Goal: Information Seeking & Learning: Learn about a topic

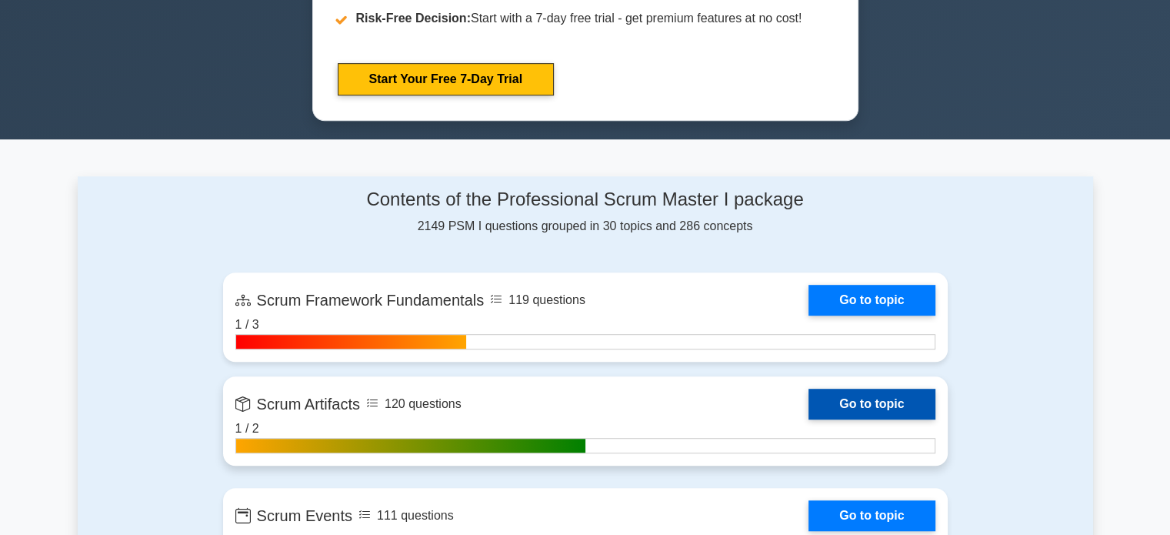
scroll to position [1000, 0]
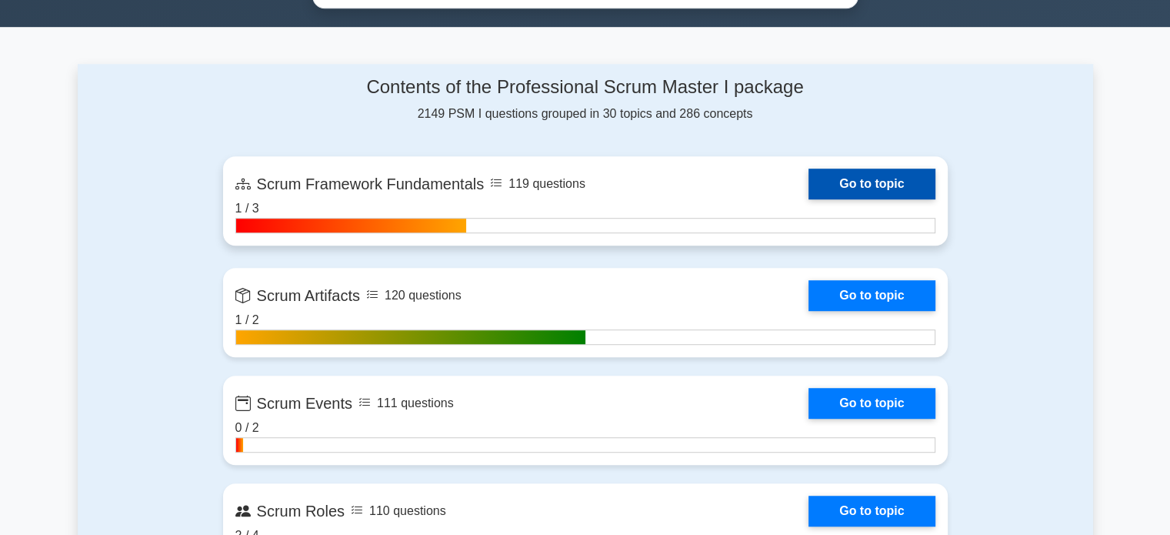
click at [832, 176] on link "Go to topic" at bounding box center [872, 183] width 126 height 31
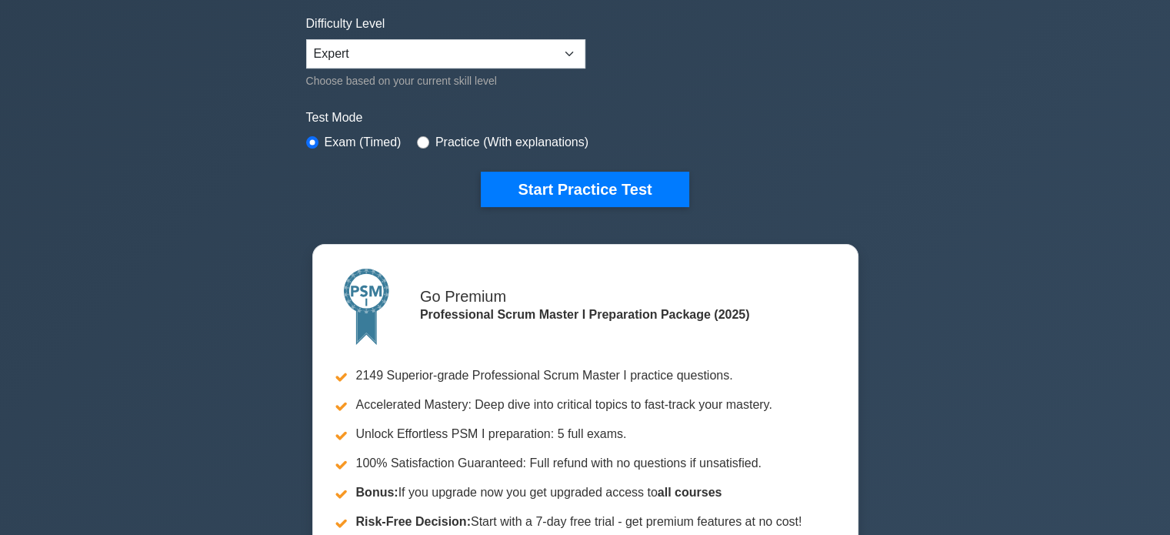
scroll to position [0, 0]
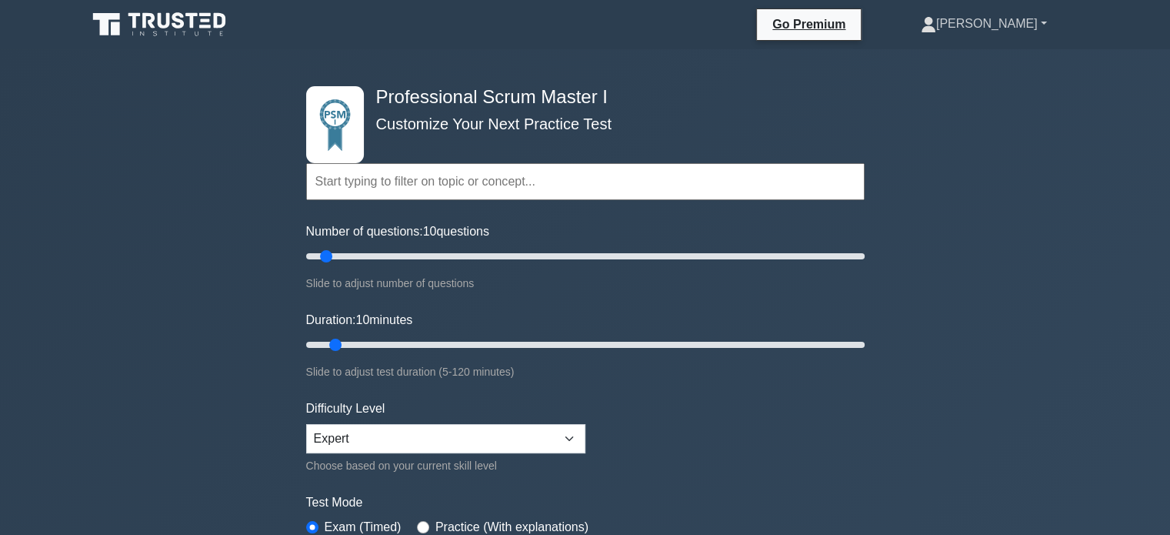
click at [1026, 23] on link "[PERSON_NAME]" at bounding box center [984, 23] width 200 height 31
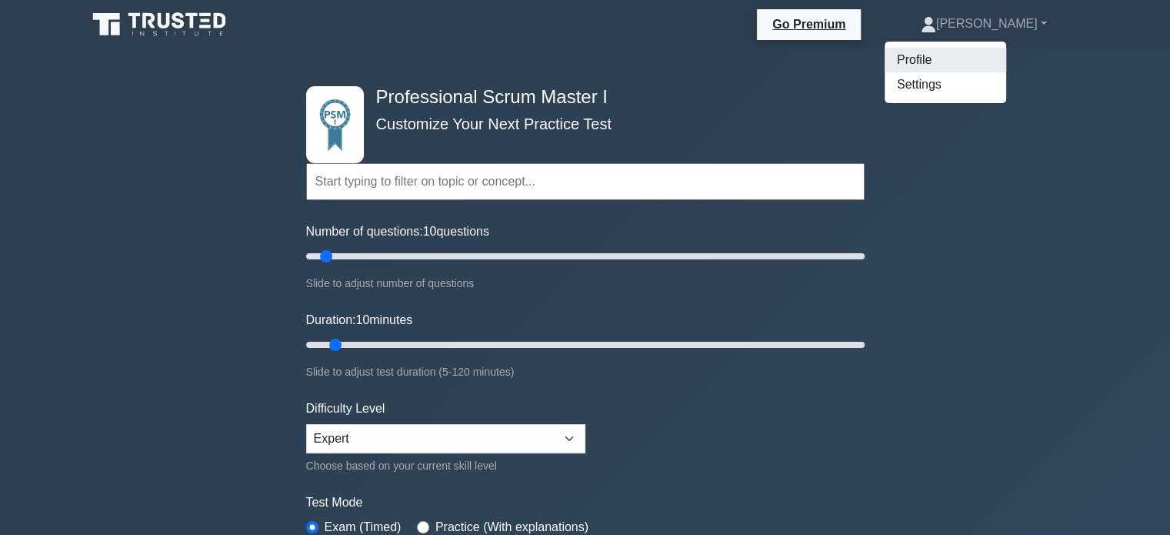
click at [979, 55] on link "Profile" at bounding box center [946, 60] width 122 height 25
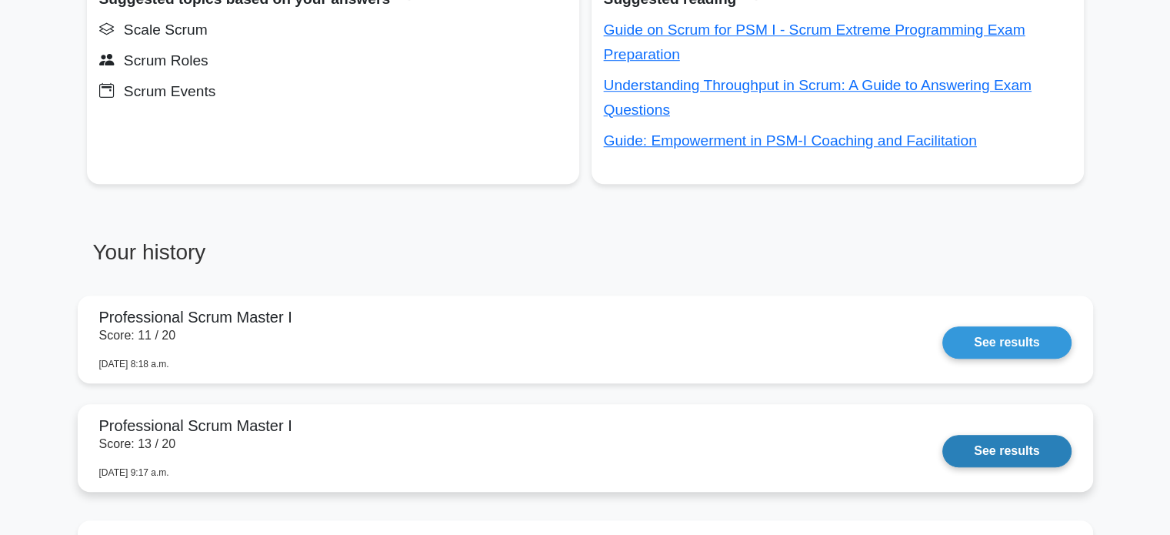
scroll to position [1231, 0]
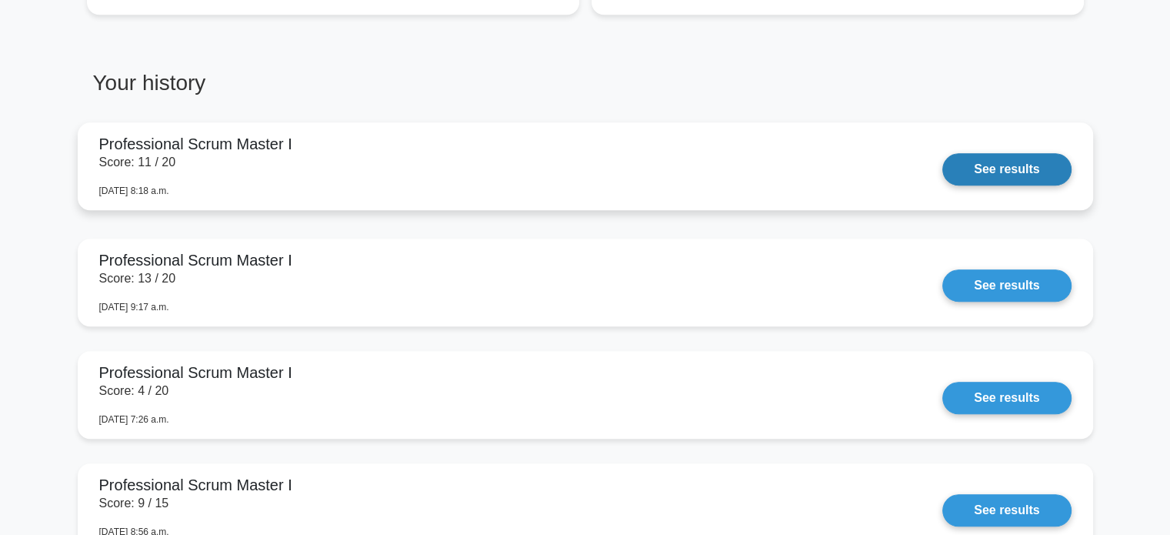
click at [966, 165] on link "See results" at bounding box center [1006, 169] width 128 height 32
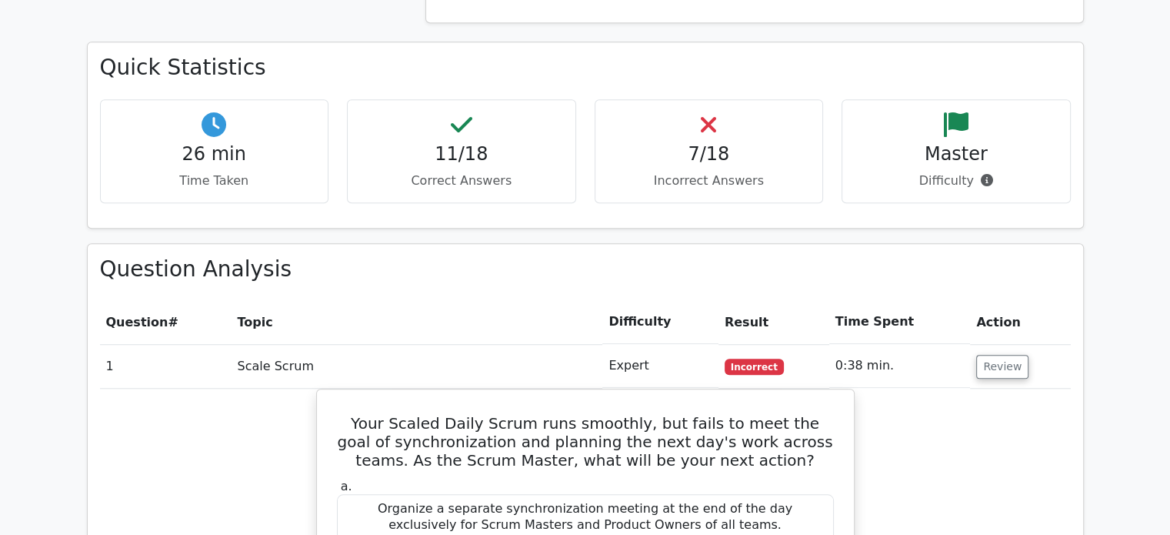
scroll to position [1154, 0]
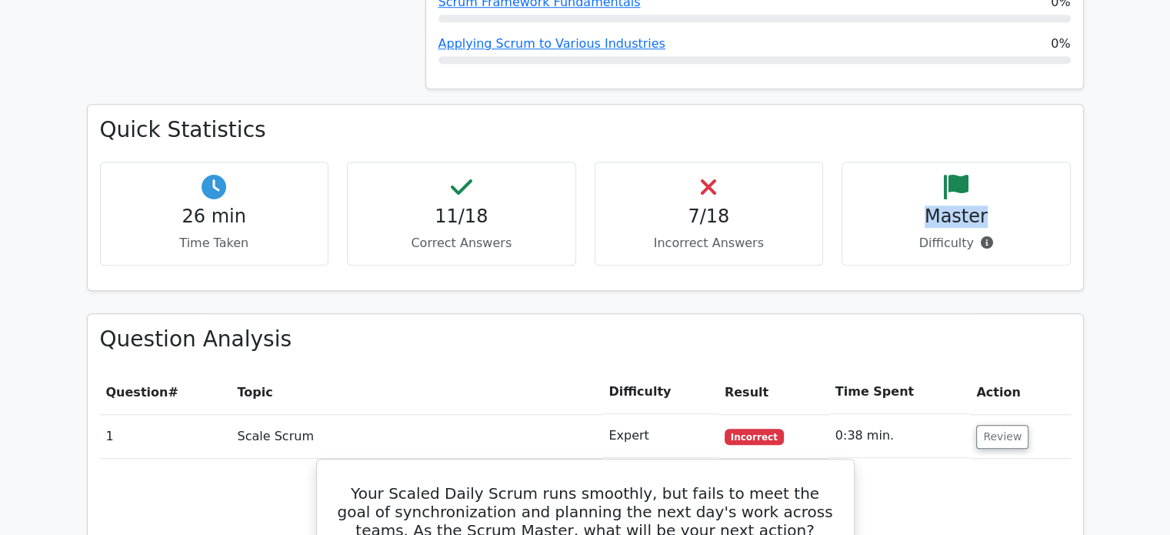
drag, startPoint x: 918, startPoint y: 162, endPoint x: 976, endPoint y: 183, distance: 61.3
click at [999, 205] on h4 "Master" at bounding box center [956, 216] width 203 height 22
click at [849, 190] on div "Master Difficulty" at bounding box center [956, 214] width 229 height 104
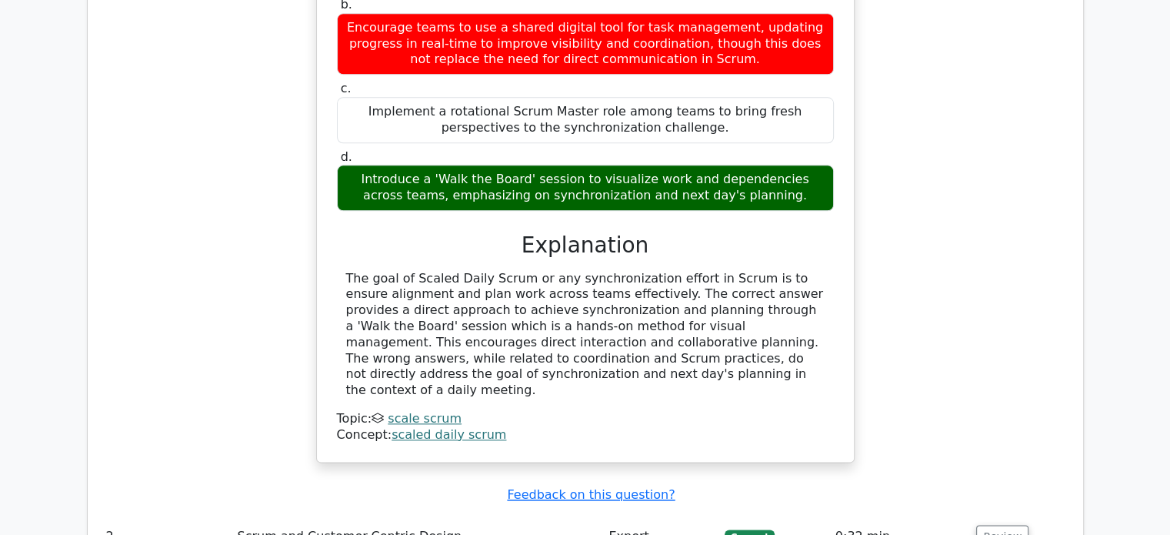
scroll to position [1539, 0]
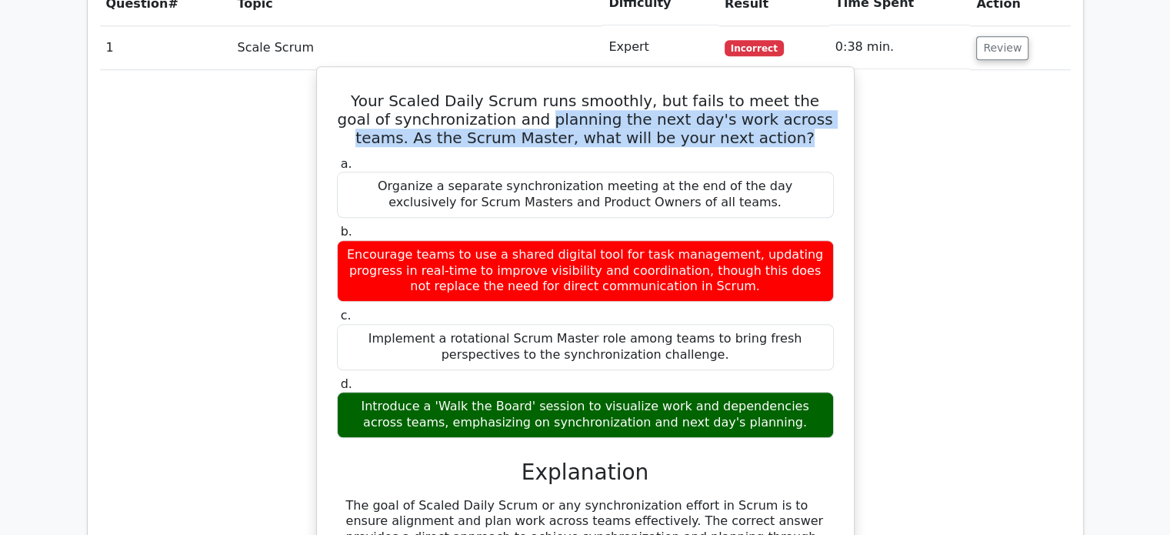
drag, startPoint x: 518, startPoint y: 64, endPoint x: 775, endPoint y: 79, distance: 257.4
click at [775, 92] on h5 "Your Scaled Daily Scrum runs smoothly, but fails to meet the goal of synchroniz…" at bounding box center [585, 119] width 500 height 55
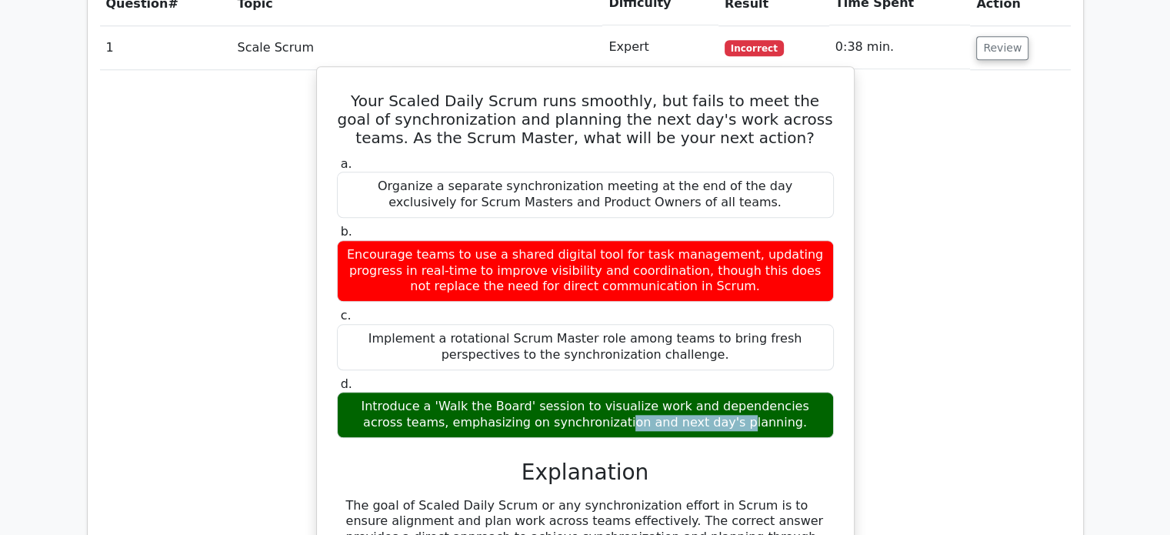
drag, startPoint x: 372, startPoint y: 347, endPoint x: 478, endPoint y: 349, distance: 105.4
click at [478, 392] on div "Introduce a 'Walk the Board' session to visualize work and dependencies across …" at bounding box center [585, 415] width 497 height 46
drag, startPoint x: 461, startPoint y: 362, endPoint x: 491, endPoint y: 355, distance: 31.0
click at [461, 392] on div "Introduce a 'Walk the Board' session to visualize work and dependencies across …" at bounding box center [585, 415] width 497 height 46
drag, startPoint x: 514, startPoint y: 338, endPoint x: 629, endPoint y: 352, distance: 115.5
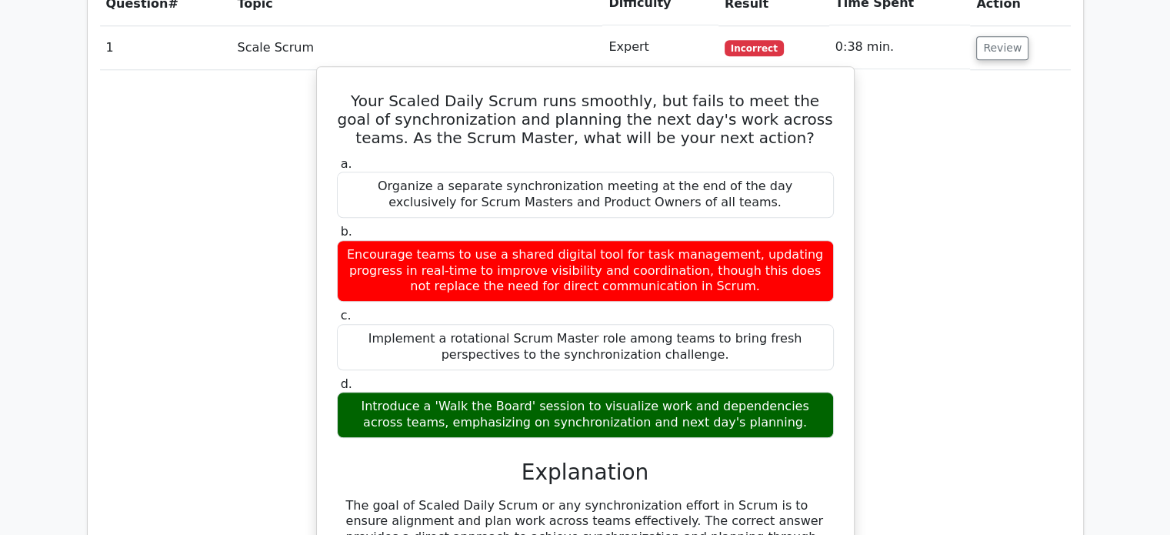
click at [623, 392] on div "Introduce a 'Walk the Board' session to visualize work and dependencies across …" at bounding box center [585, 415] width 497 height 46
drag, startPoint x: 652, startPoint y: 345, endPoint x: 770, endPoint y: 360, distance: 118.7
click at [770, 392] on div "Introduce a 'Walk the Board' session to visualize work and dependencies across …" at bounding box center [585, 415] width 497 height 46
click at [443, 392] on div "Introduce a 'Walk the Board' session to visualize work and dependencies across …" at bounding box center [585, 415] width 497 height 46
drag, startPoint x: 513, startPoint y: 364, endPoint x: 754, endPoint y: 362, distance: 240.8
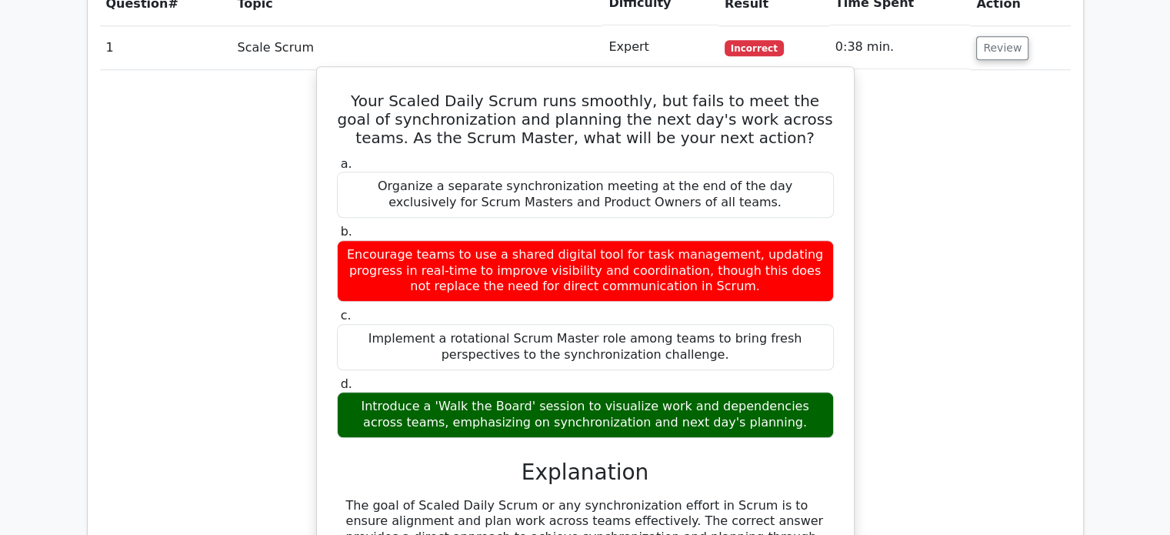
click at [754, 392] on div "Introduce a 'Walk the Board' session to visualize work and dependencies across …" at bounding box center [585, 415] width 497 height 46
click at [763, 392] on div "Introduce a 'Walk the Board' session to visualize work and dependencies across …" at bounding box center [585, 415] width 497 height 46
drag, startPoint x: 516, startPoint y: 348, endPoint x: 808, endPoint y: 367, distance: 292.2
click at [759, 392] on div "Introduce a 'Walk the Board' session to visualize work and dependencies across …" at bounding box center [585, 415] width 497 height 46
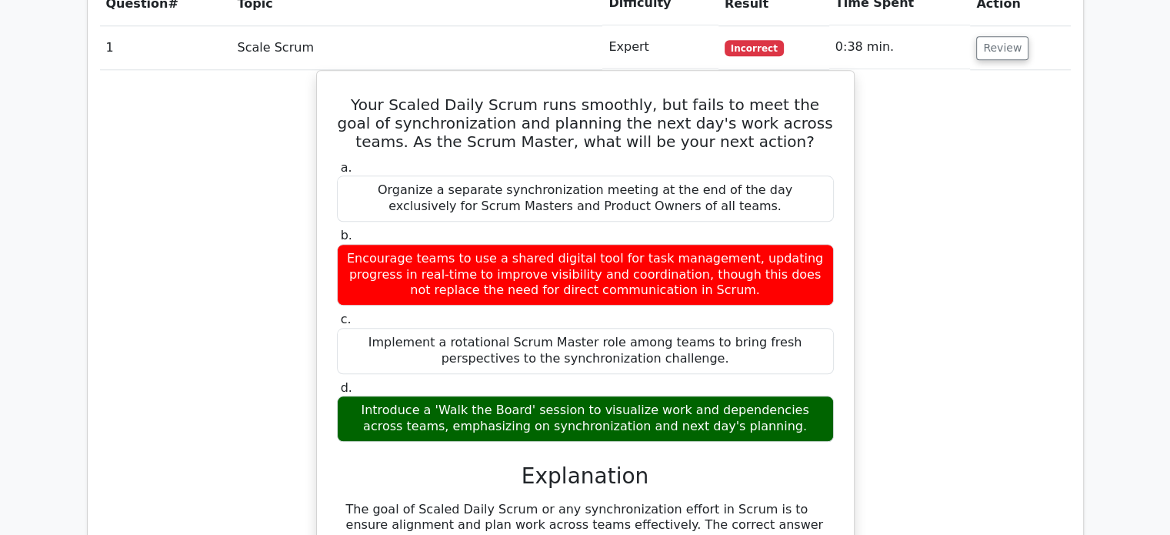
click at [874, 346] on div "Your Scaled Daily Scrum runs smoothly, but fails to meet the goal of synchroniz…" at bounding box center [585, 391] width 971 height 642
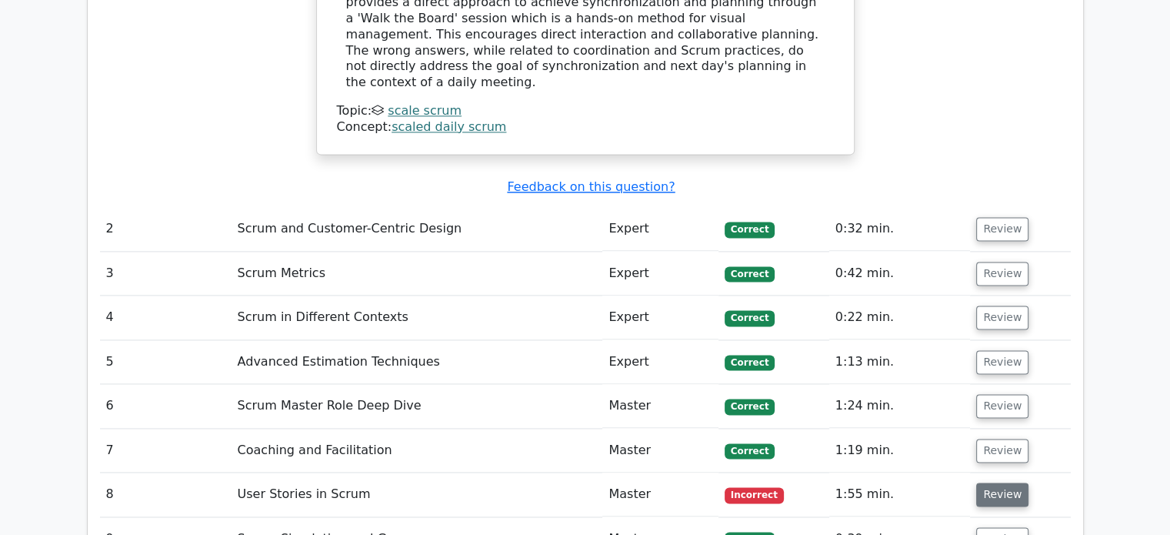
click at [989, 482] on button "Review" at bounding box center [1002, 494] width 52 height 24
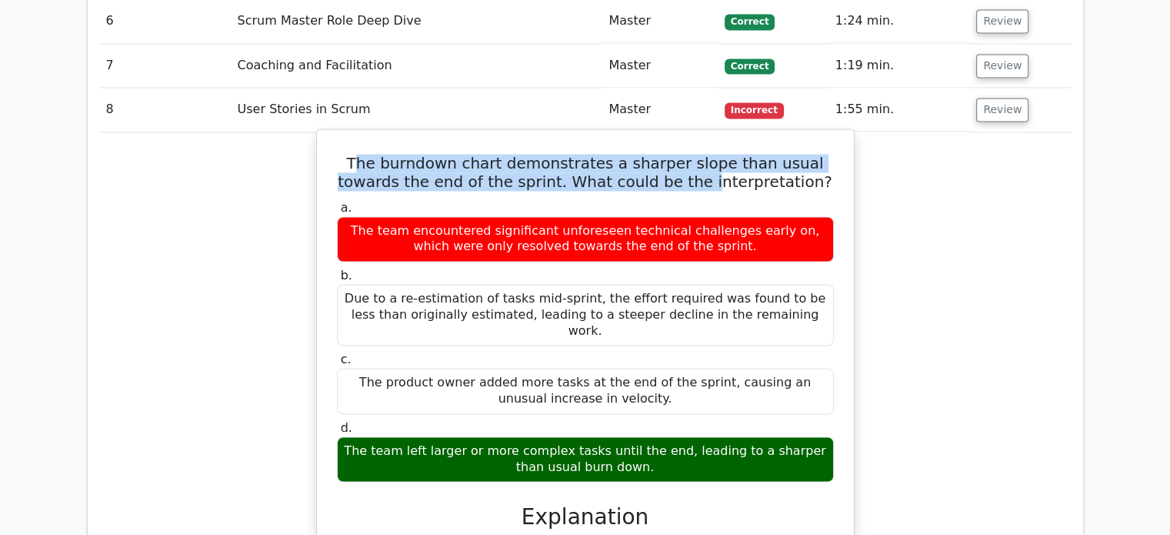
drag, startPoint x: 350, startPoint y: 79, endPoint x: 679, endPoint y: 116, distance: 330.6
click at [679, 135] on div "The burndown chart demonstrates a sharper slope than usual towards the end of t…" at bounding box center [585, 430] width 525 height 591
drag, startPoint x: 349, startPoint y: 354, endPoint x: 442, endPoint y: 355, distance: 93.9
click at [442, 436] on div "The team left larger or more complex tasks until the end, leading to a sharper …" at bounding box center [585, 459] width 497 height 46
drag, startPoint x: 462, startPoint y: 356, endPoint x: 626, endPoint y: 373, distance: 165.5
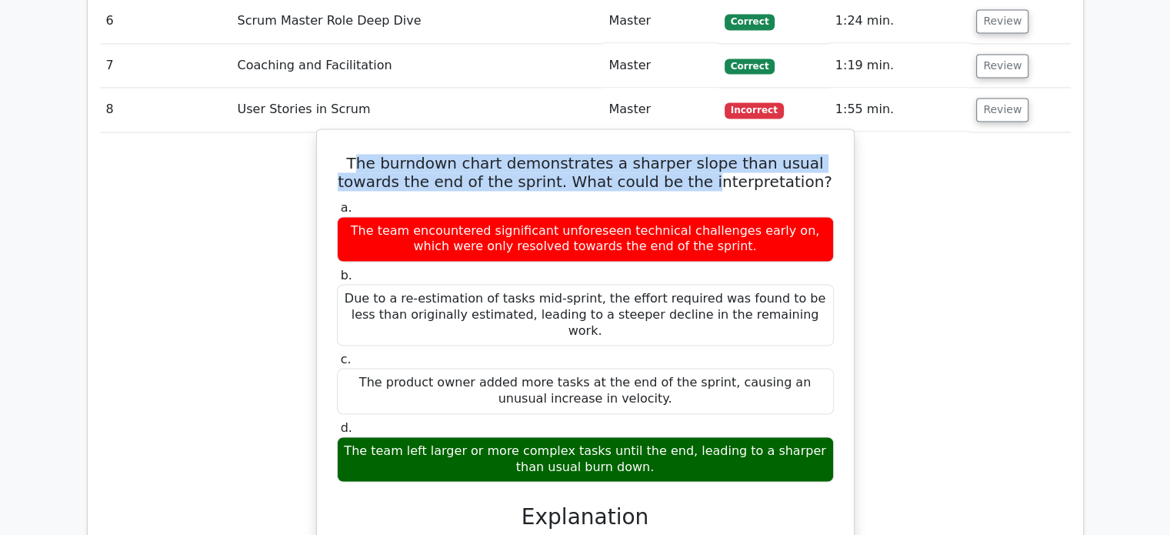
click at [626, 436] on div "The team left larger or more complex tasks until the end, leading to a sharper …" at bounding box center [585, 459] width 497 height 46
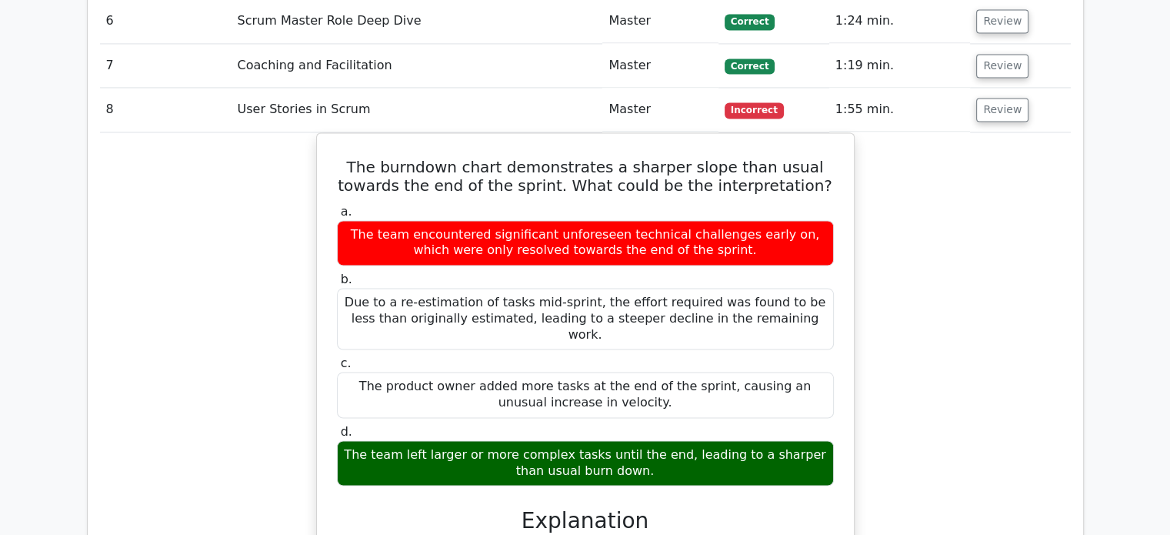
click at [985, 304] on div "The burndown chart demonstrates a sharper slope than usual towards the end of t…" at bounding box center [585, 443] width 971 height 623
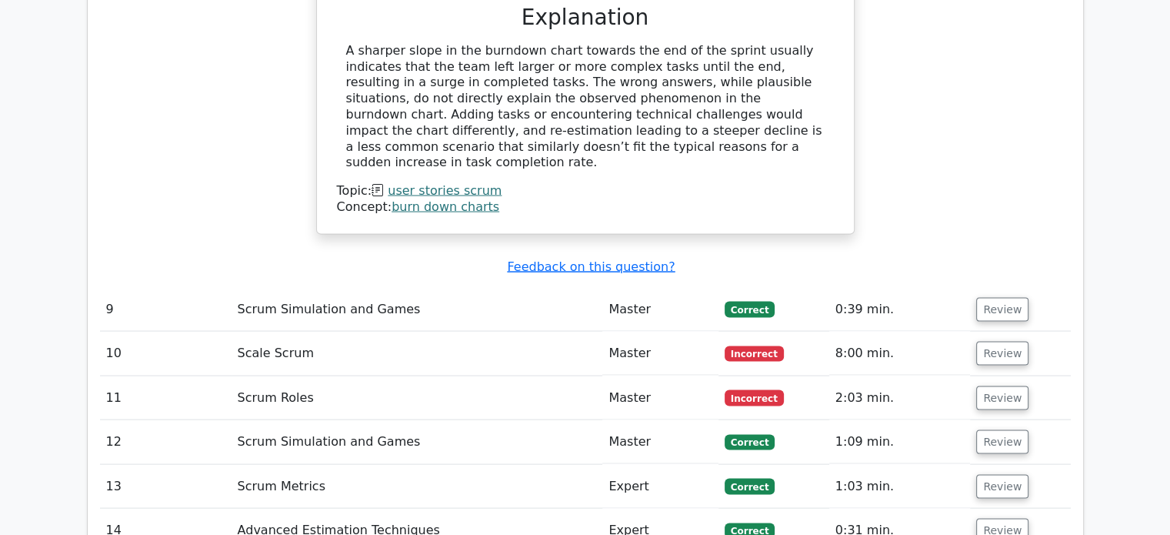
scroll to position [3001, 0]
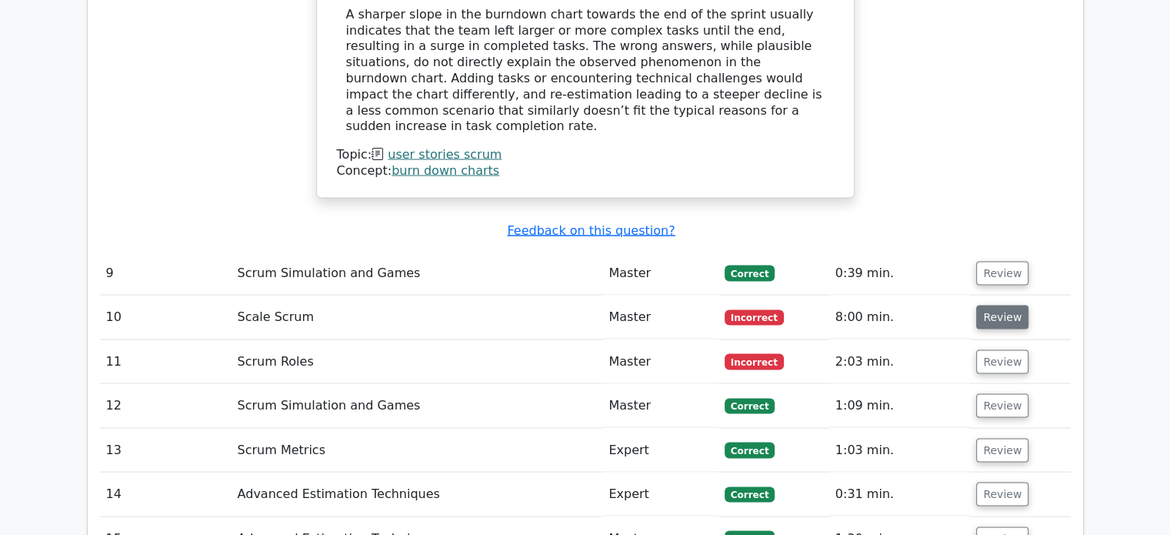
click at [1005, 305] on button "Review" at bounding box center [1002, 317] width 52 height 24
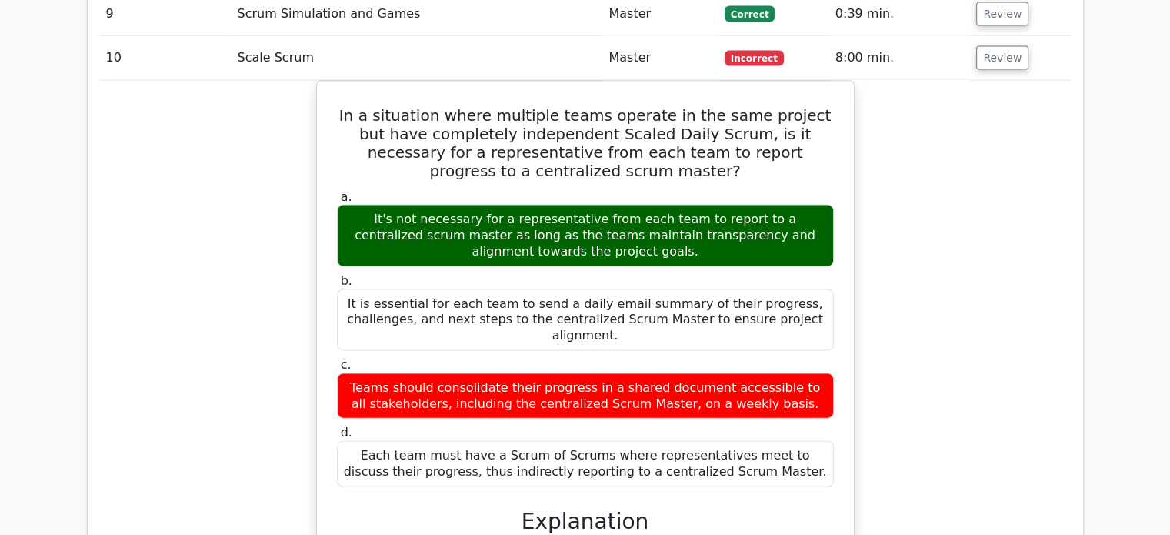
scroll to position [3616, 0]
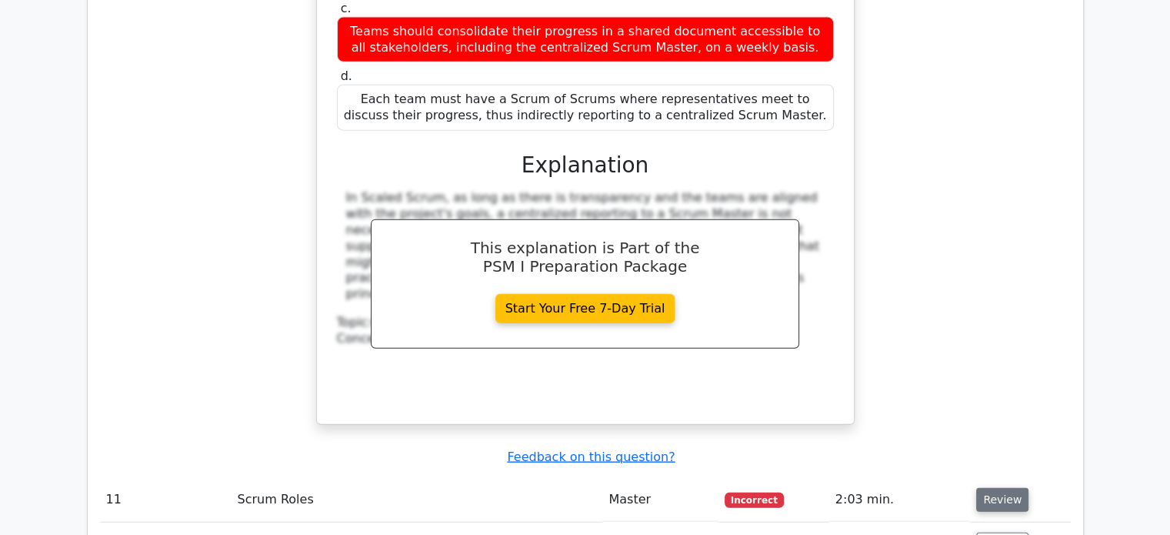
click at [1000, 488] on button "Review" at bounding box center [1002, 500] width 52 height 24
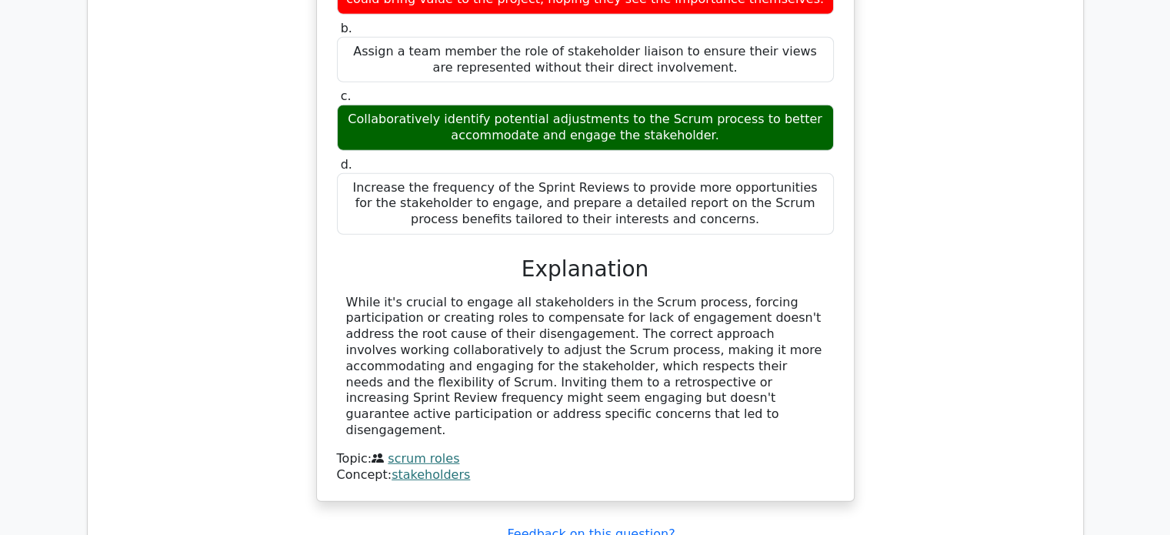
scroll to position [4462, 0]
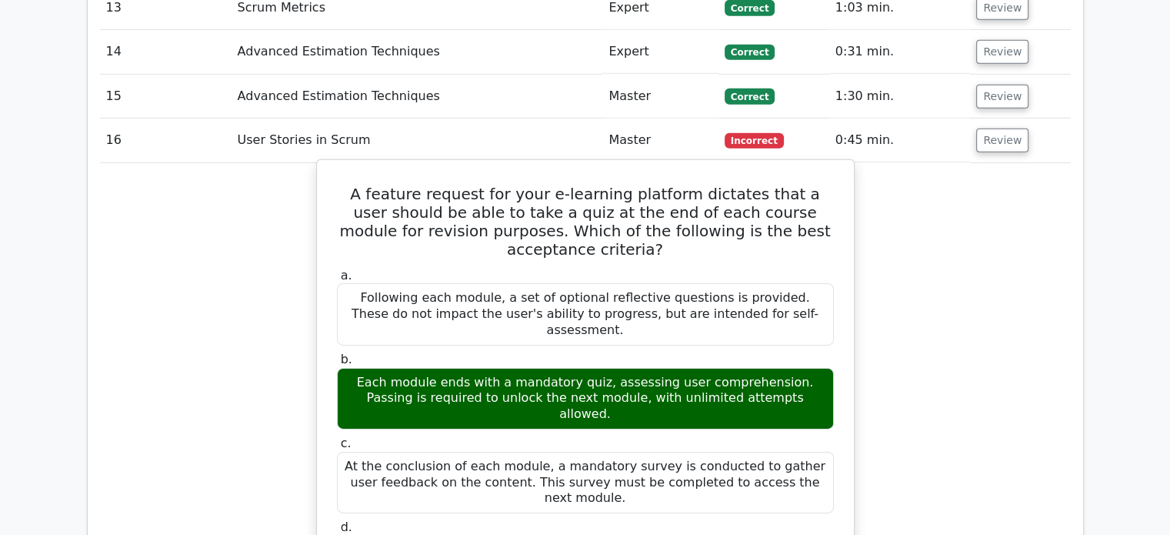
scroll to position [4847, 0]
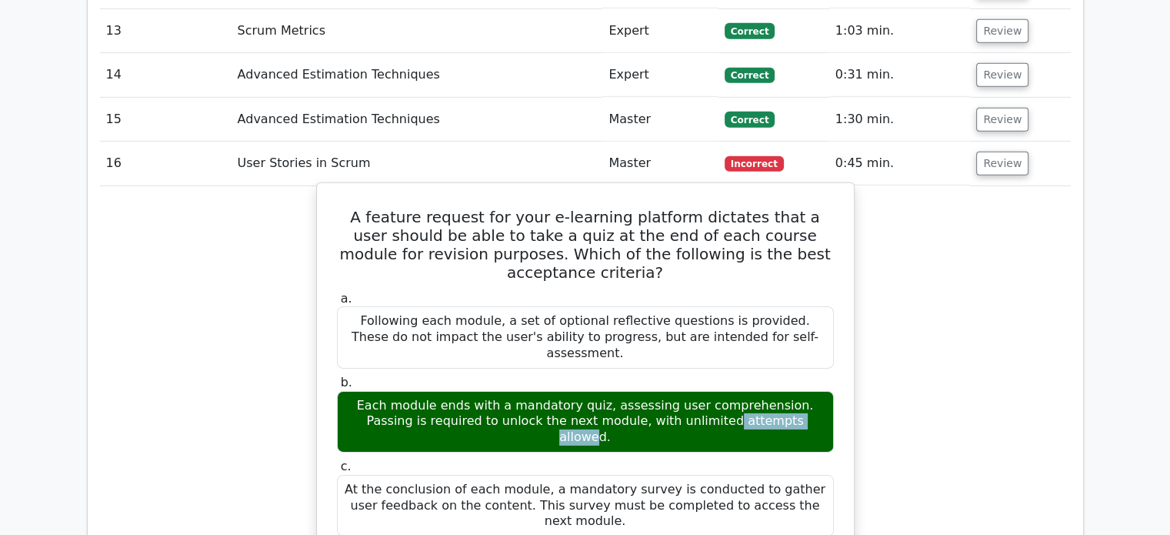
drag, startPoint x: 487, startPoint y: 226, endPoint x: 582, endPoint y: 228, distance: 94.6
click at [582, 391] on div "Each module ends with a mandatory quiz, assessing user comprehension. Passing i…" at bounding box center [585, 422] width 497 height 62
drag, startPoint x: 406, startPoint y: 239, endPoint x: 796, endPoint y: 235, distance: 389.3
click at [796, 391] on div "Each module ends with a mandatory quiz, assessing user comprehension. Passing i…" at bounding box center [585, 422] width 497 height 62
drag, startPoint x: 406, startPoint y: 80, endPoint x: 491, endPoint y: 79, distance: 84.6
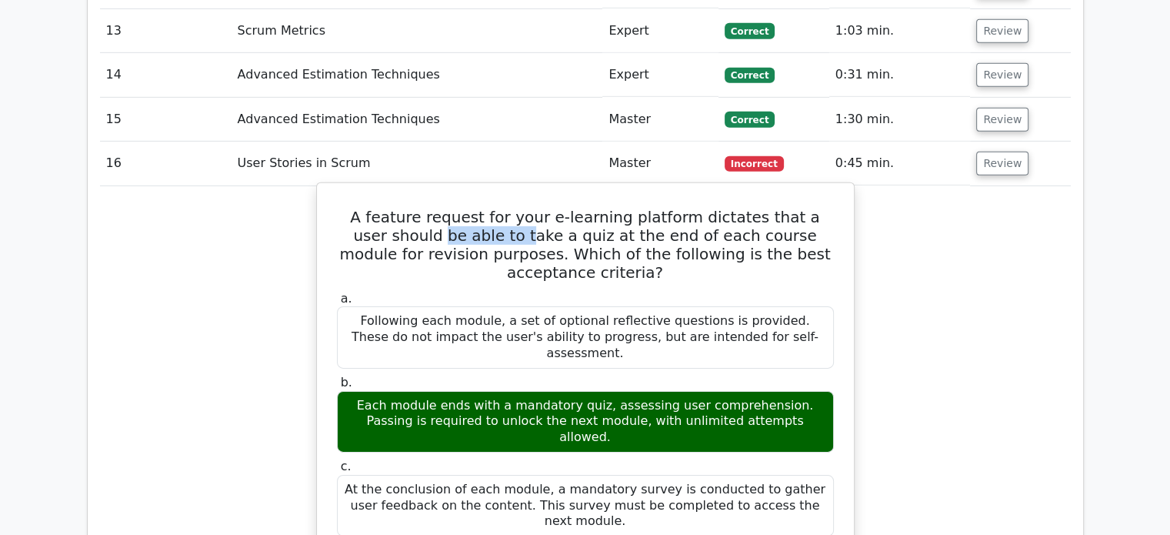
click at [489, 208] on h5 "A feature request for your e-learning platform dictates that a user should be a…" at bounding box center [585, 245] width 500 height 74
click at [520, 208] on h5 "A feature request for your e-learning platform dictates that a user should be a…" at bounding box center [585, 245] width 500 height 74
drag, startPoint x: 507, startPoint y: 156, endPoint x: 649, endPoint y: 157, distance: 142.3
click at [649, 306] on div "Following each module, a set of optional reflective questions is provided. Thes…" at bounding box center [585, 337] width 497 height 62
drag, startPoint x: 697, startPoint y: 156, endPoint x: 748, endPoint y: 165, distance: 51.5
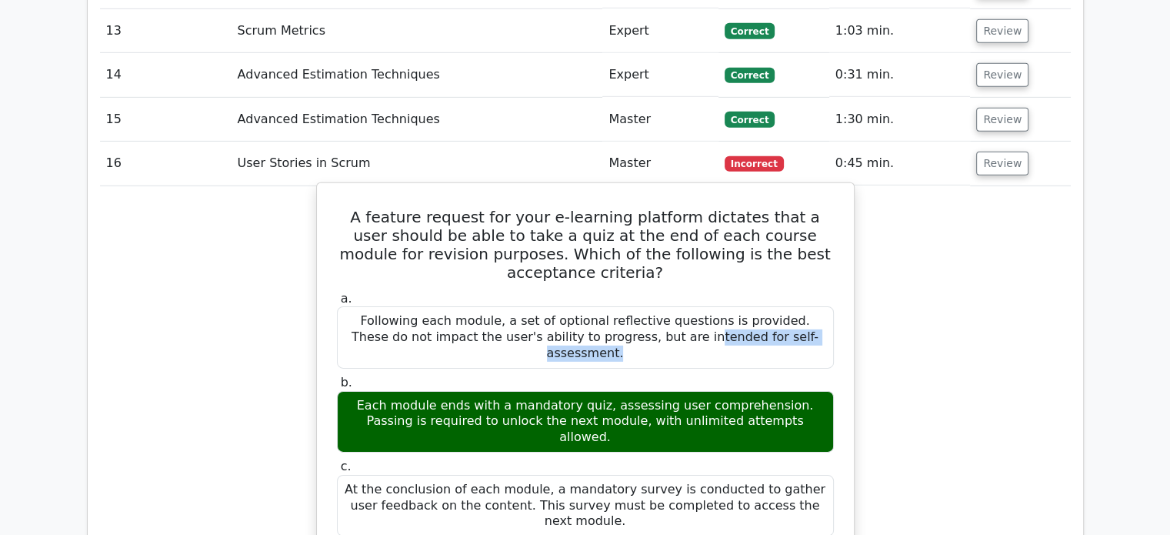
click at [759, 306] on div "Following each module, a set of optional reflective questions is provided. Thes…" at bounding box center [585, 337] width 497 height 62
drag, startPoint x: 393, startPoint y: 175, endPoint x: 807, endPoint y: 175, distance: 413.9
click at [807, 306] on div "Following each module, a set of optional reflective questions is provided. Thes…" at bounding box center [585, 337] width 497 height 62
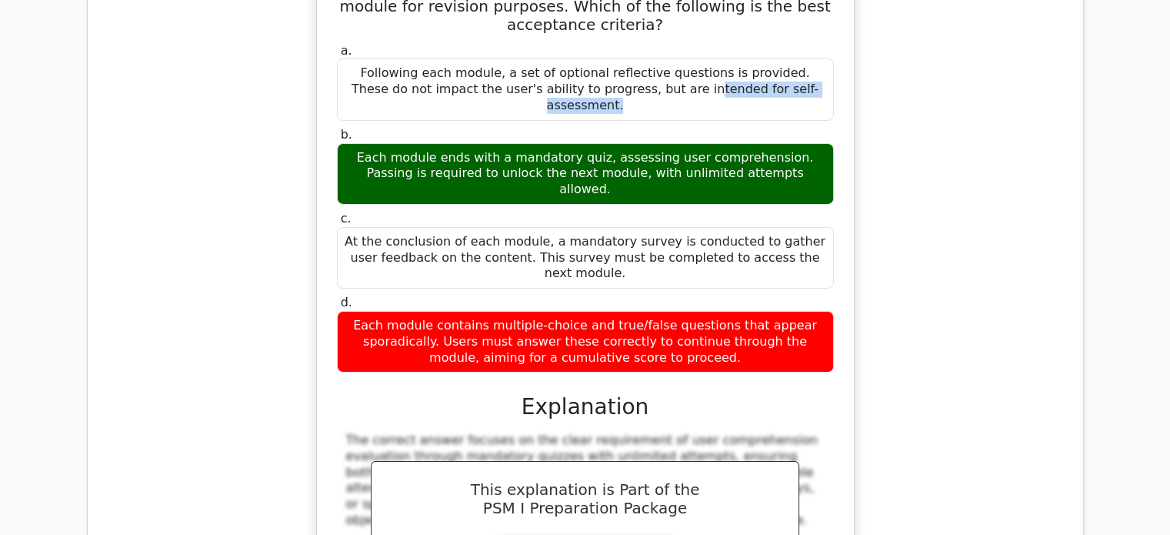
scroll to position [5386, 0]
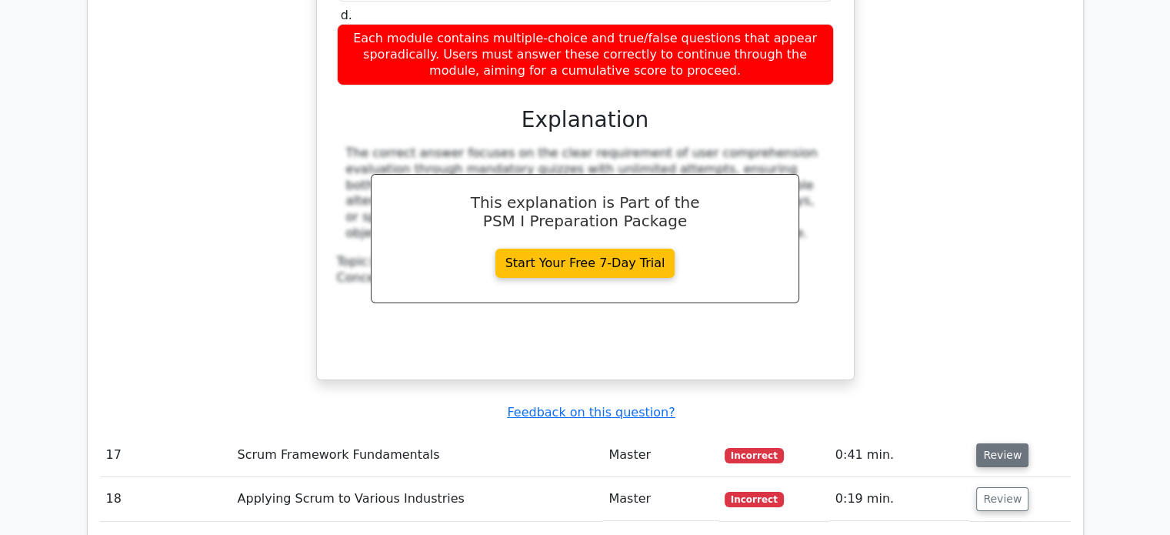
click at [996, 443] on button "Review" at bounding box center [1002, 455] width 52 height 24
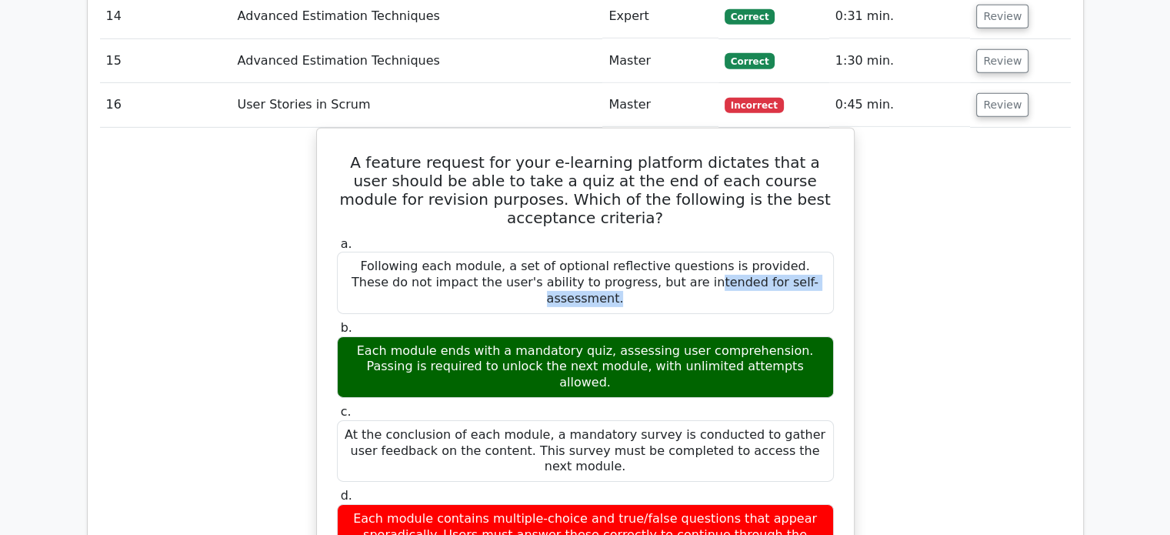
scroll to position [4847, 0]
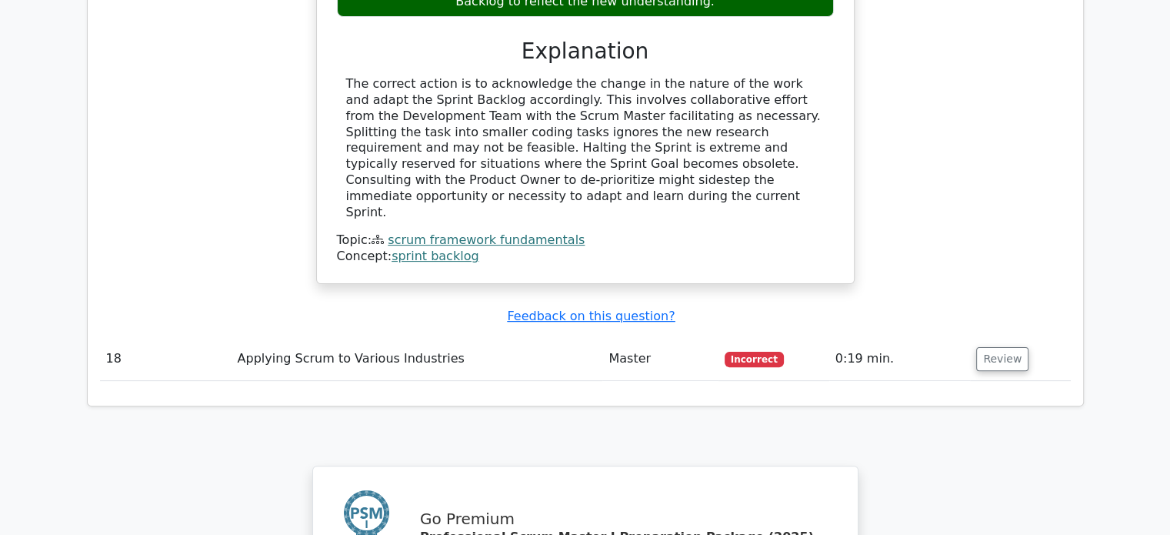
scroll to position [6194, 0]
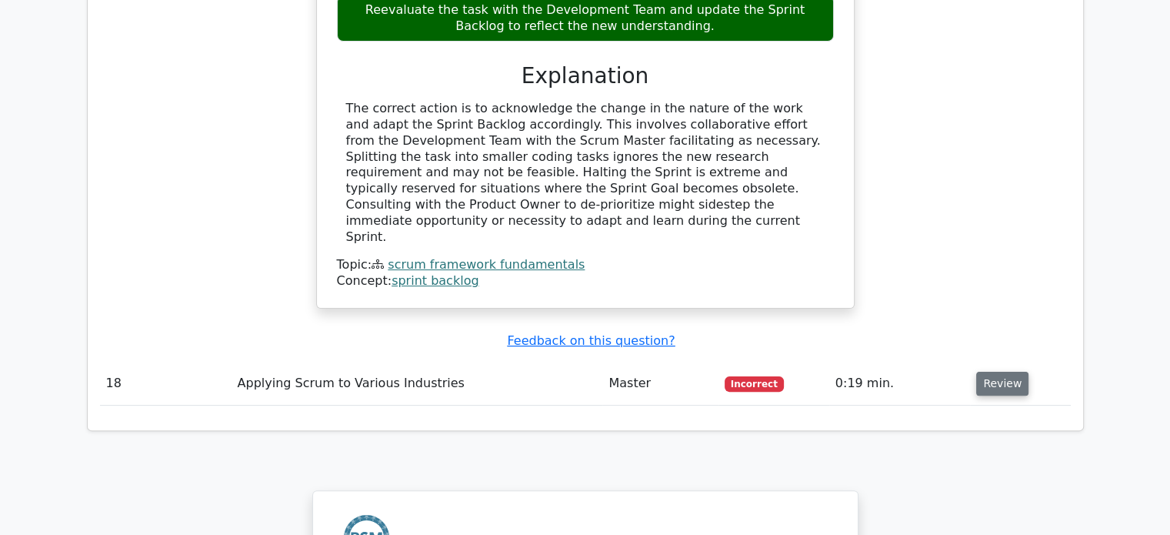
click at [989, 372] on button "Review" at bounding box center [1002, 384] width 52 height 24
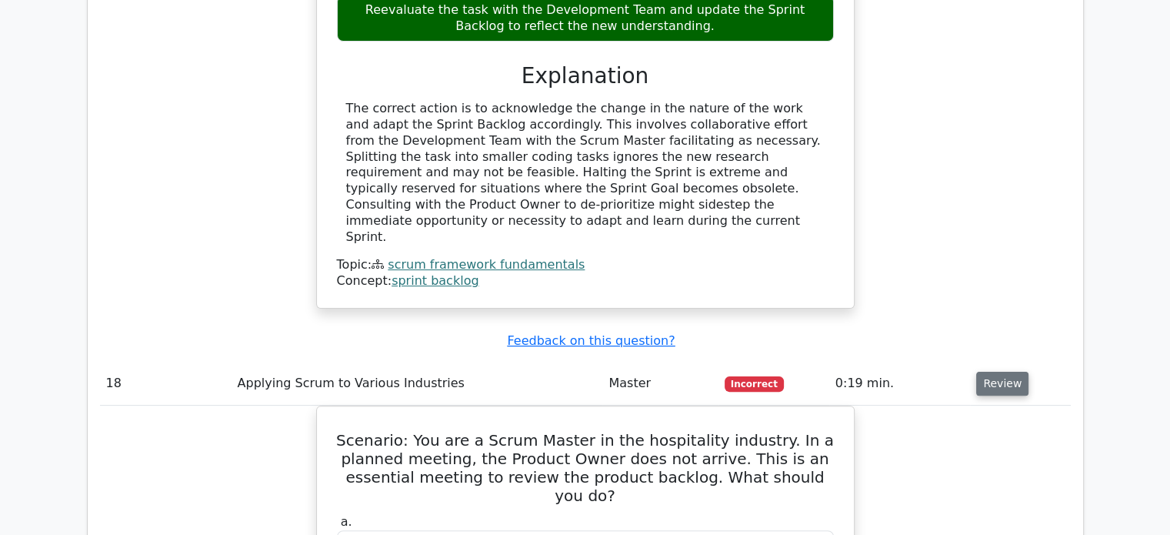
click at [987, 372] on button "Review" at bounding box center [1002, 384] width 52 height 24
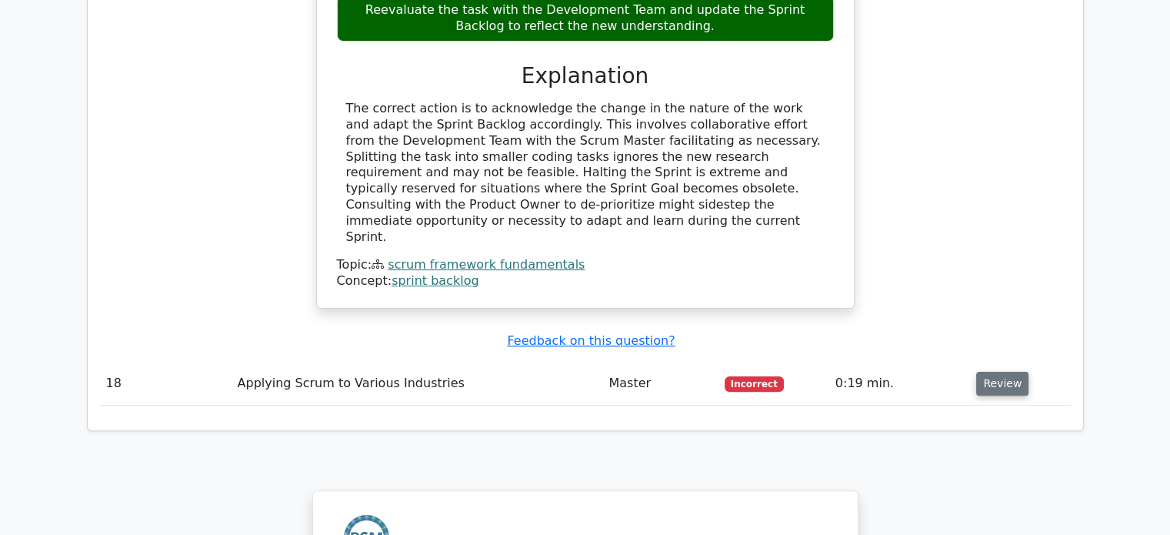
click at [987, 372] on button "Review" at bounding box center [1002, 384] width 52 height 24
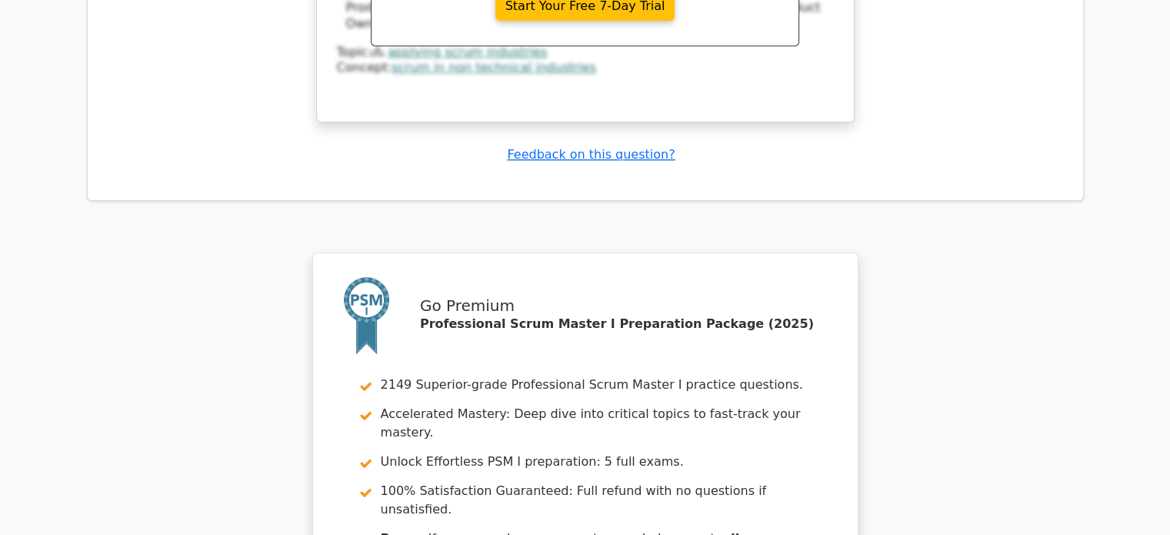
scroll to position [7280, 0]
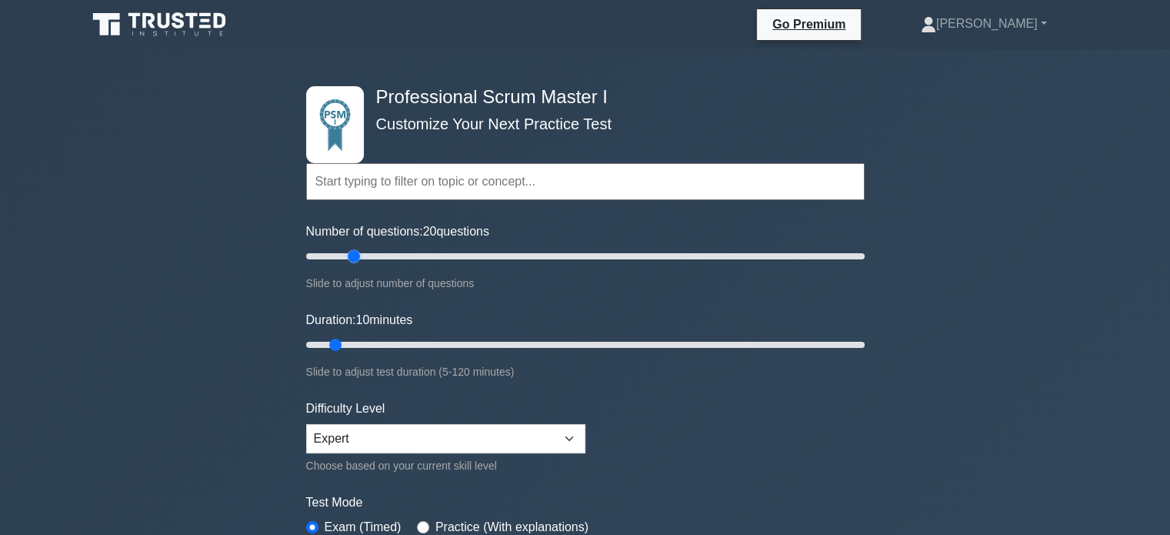
drag, startPoint x: 325, startPoint y: 252, endPoint x: 354, endPoint y: 257, distance: 28.8
type input "20"
click at [354, 257] on input "Number of questions: 20 questions" at bounding box center [585, 256] width 559 height 18
drag, startPoint x: 335, startPoint y: 344, endPoint x: 397, endPoint y: 341, distance: 61.6
click at [397, 341] on input "Duration: 25 minutes" at bounding box center [585, 344] width 559 height 18
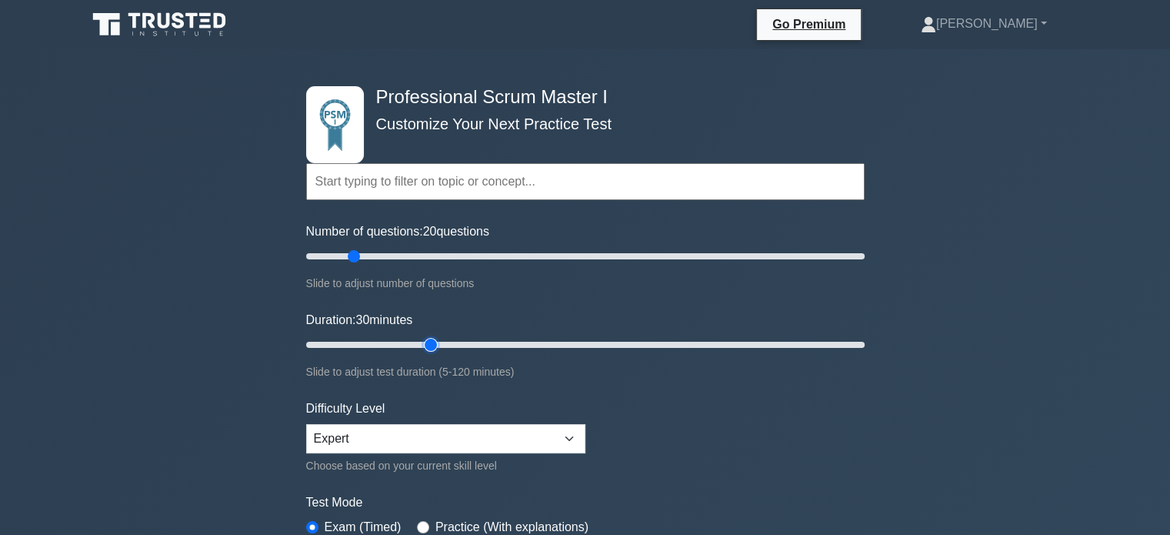
drag, startPoint x: 401, startPoint y: 340, endPoint x: 423, endPoint y: 339, distance: 22.3
type input "30"
click at [423, 339] on input "Duration: 30 minutes" at bounding box center [585, 344] width 559 height 18
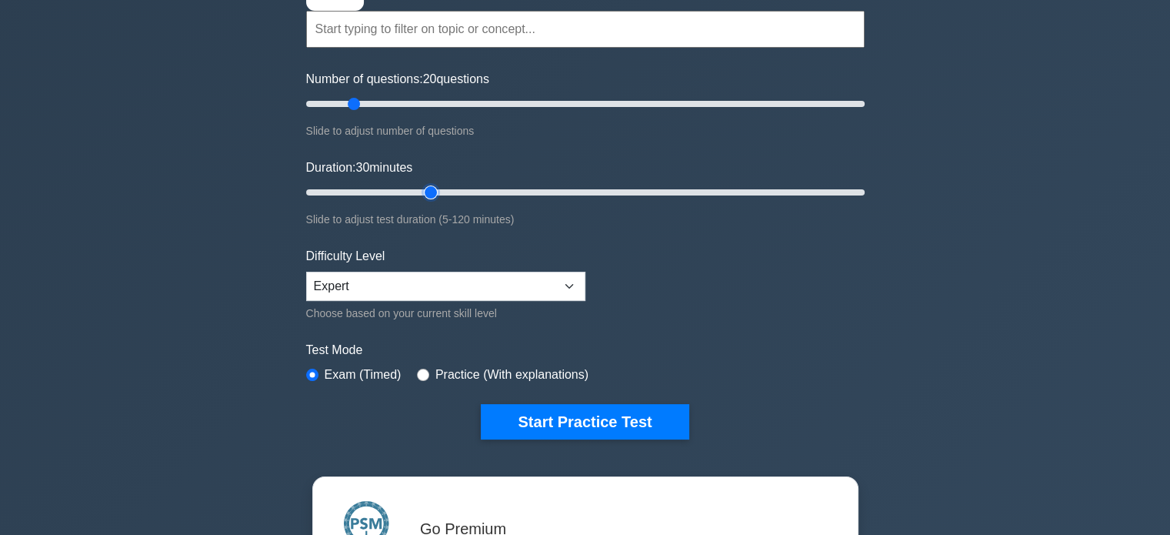
scroll to position [154, 0]
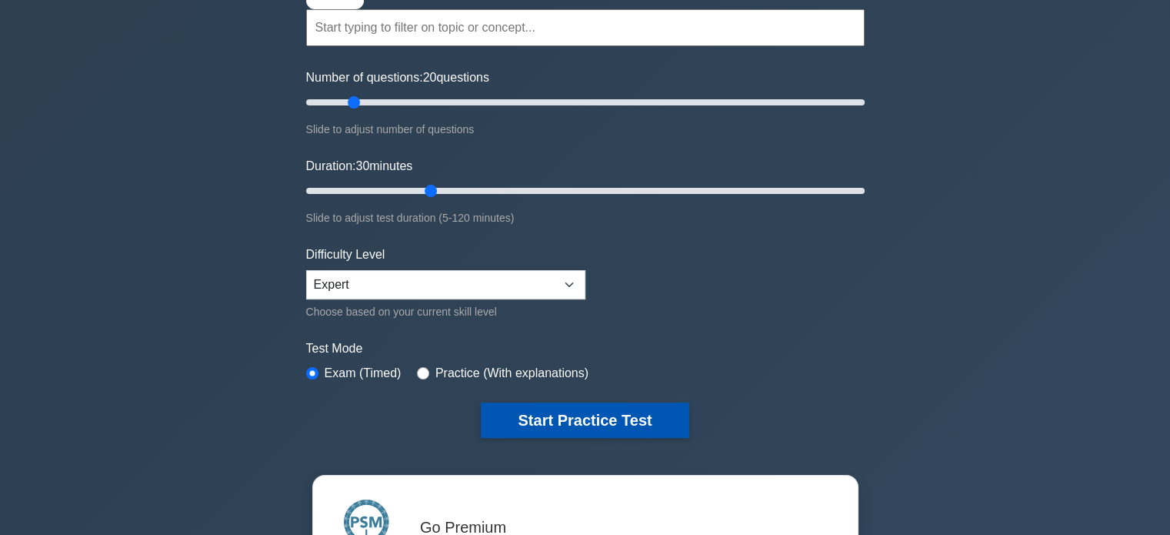
click at [659, 423] on button "Start Practice Test" at bounding box center [585, 419] width 208 height 35
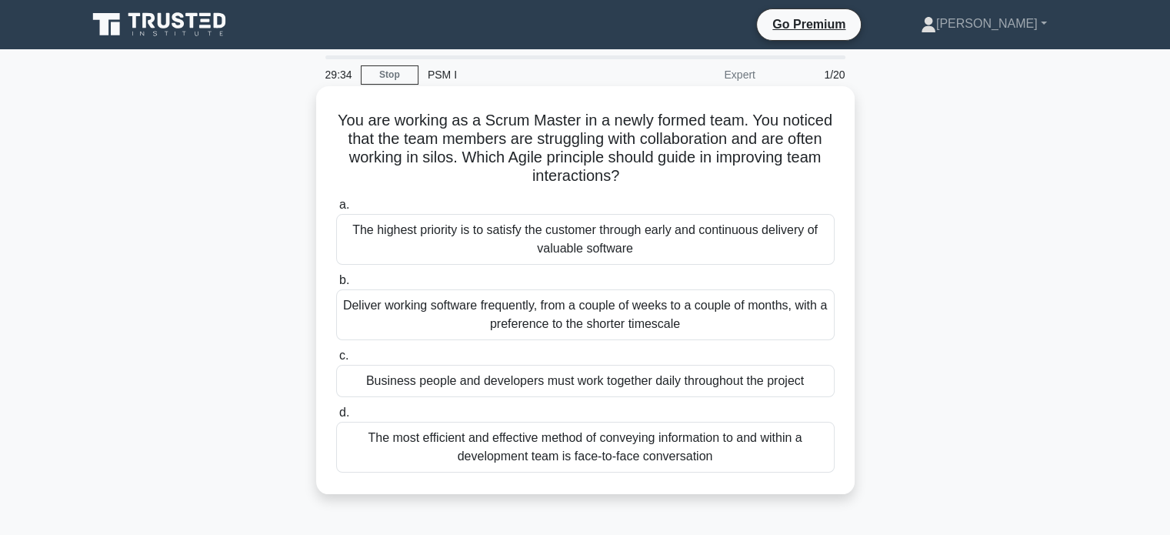
click at [551, 452] on div "The most efficient and effective method of conveying information to and within …" at bounding box center [585, 447] width 499 height 51
click at [336, 418] on input "d. The most efficient and effective method of conveying information to and with…" at bounding box center [336, 413] width 0 height 10
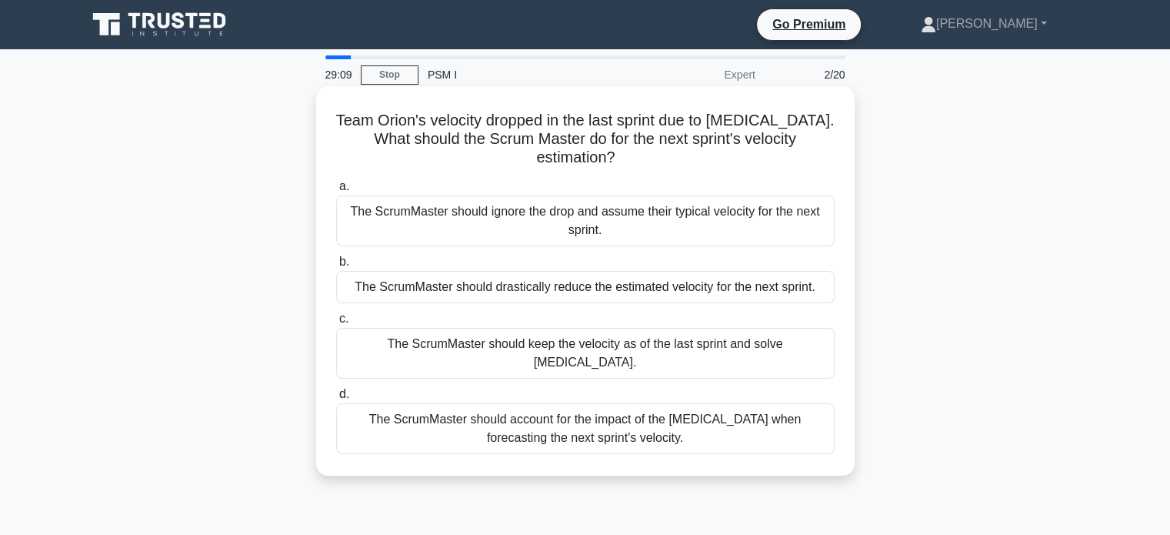
click at [710, 442] on div "The ScrumMaster should account for the impact of the equipment failure when for…" at bounding box center [585, 428] width 499 height 51
click at [336, 399] on input "d. The ScrumMaster should account for the impact of the equipment failure when …" at bounding box center [336, 394] width 0 height 10
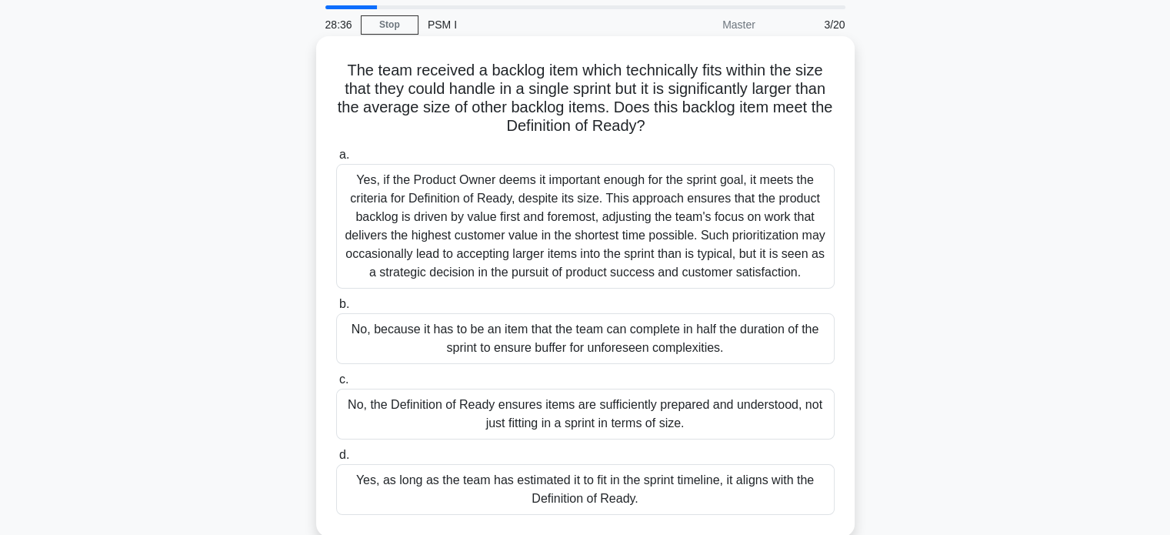
scroll to position [77, 0]
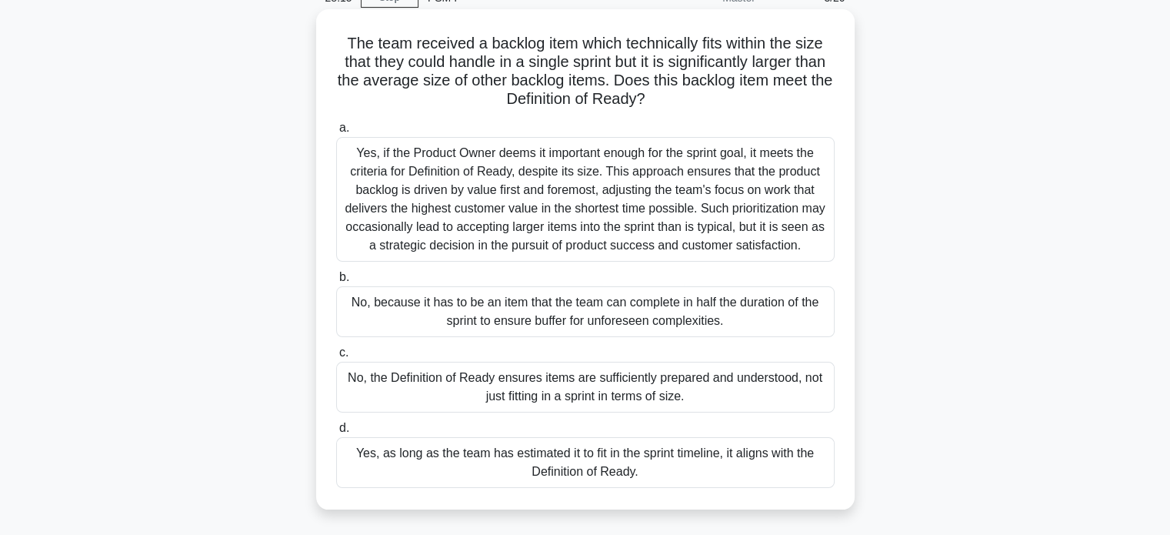
click at [632, 390] on div "No, the Definition of Ready ensures items are sufficiently prepared and underst…" at bounding box center [585, 387] width 499 height 51
click at [336, 358] on input "c. No, the Definition of Ready ensures items are sufficiently prepared and unde…" at bounding box center [336, 353] width 0 height 10
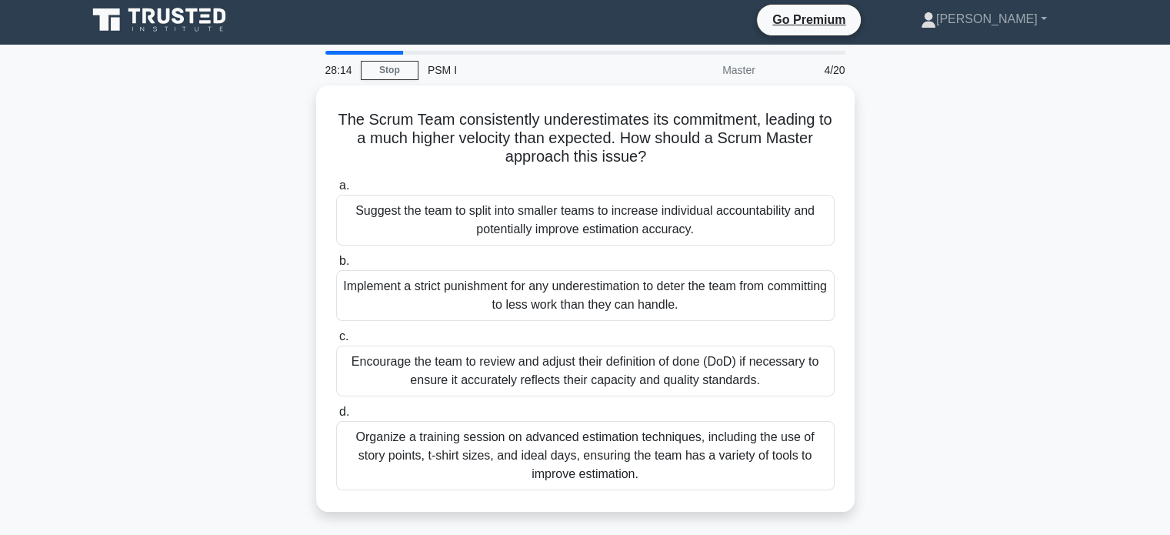
scroll to position [0, 0]
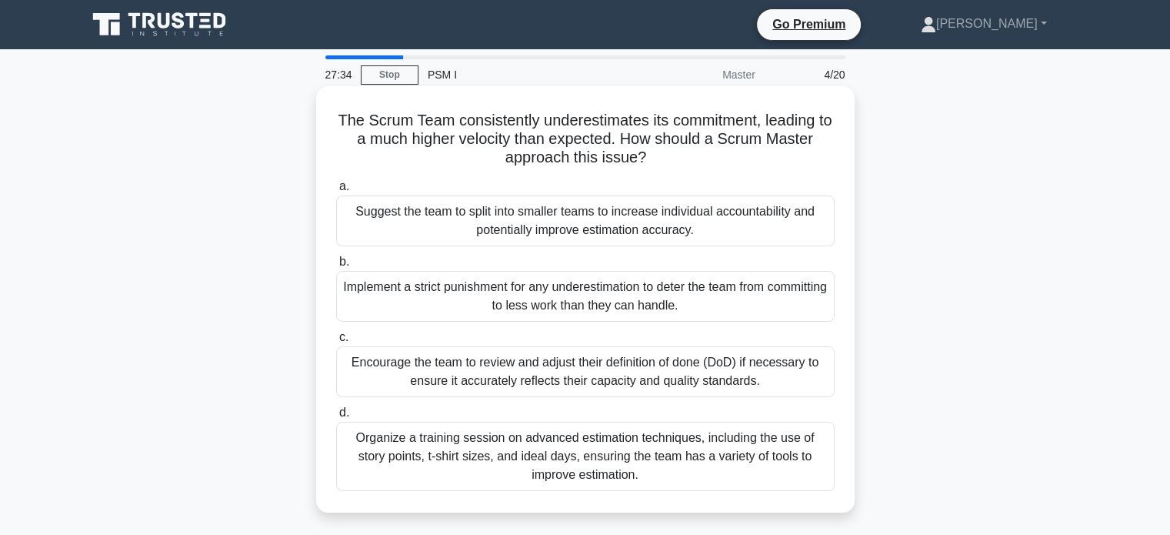
click at [753, 449] on div "Organize a training session on advanced estimation techniques, including the us…" at bounding box center [585, 456] width 499 height 69
click at [336, 418] on input "d. Organize a training session on advanced estimation techniques, including the…" at bounding box center [336, 413] width 0 height 10
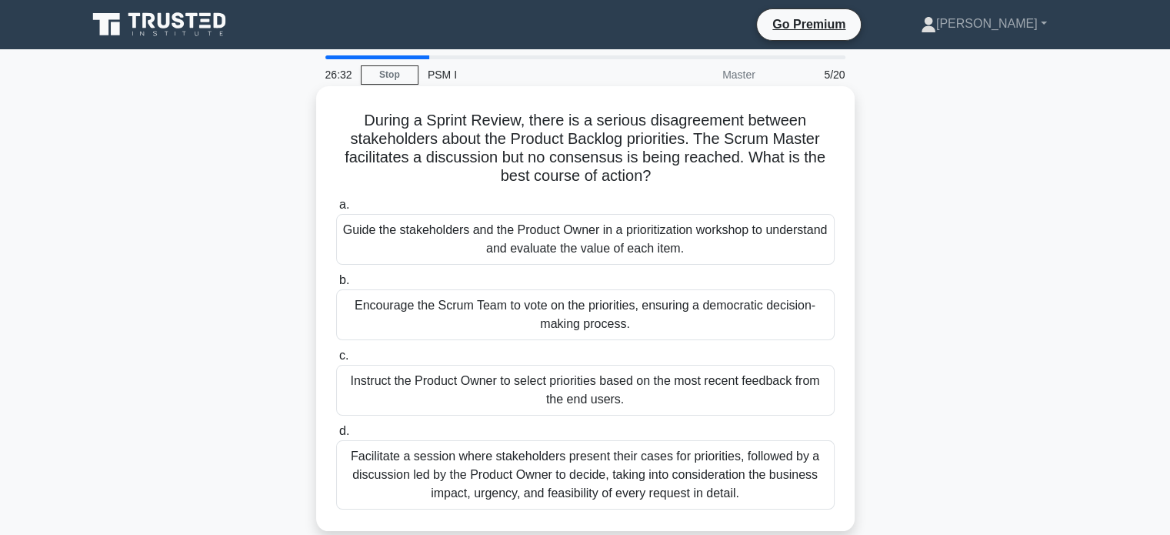
click at [748, 484] on div "Facilitate a session where stakeholders present their cases for priorities, fol…" at bounding box center [585, 474] width 499 height 69
click at [336, 436] on input "d. Facilitate a session where stakeholders present their cases for priorities, …" at bounding box center [336, 431] width 0 height 10
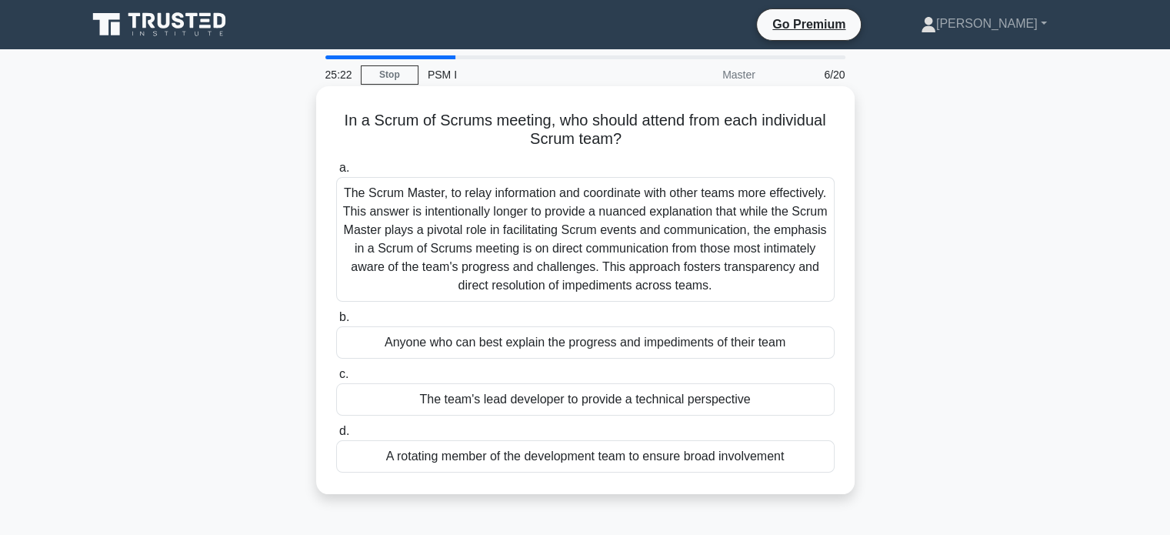
click at [748, 341] on div "Anyone who can best explain the progress and impediments of their team" at bounding box center [585, 342] width 499 height 32
click at [336, 322] on input "b. Anyone who can best explain the progress and impediments of their team" at bounding box center [336, 317] width 0 height 10
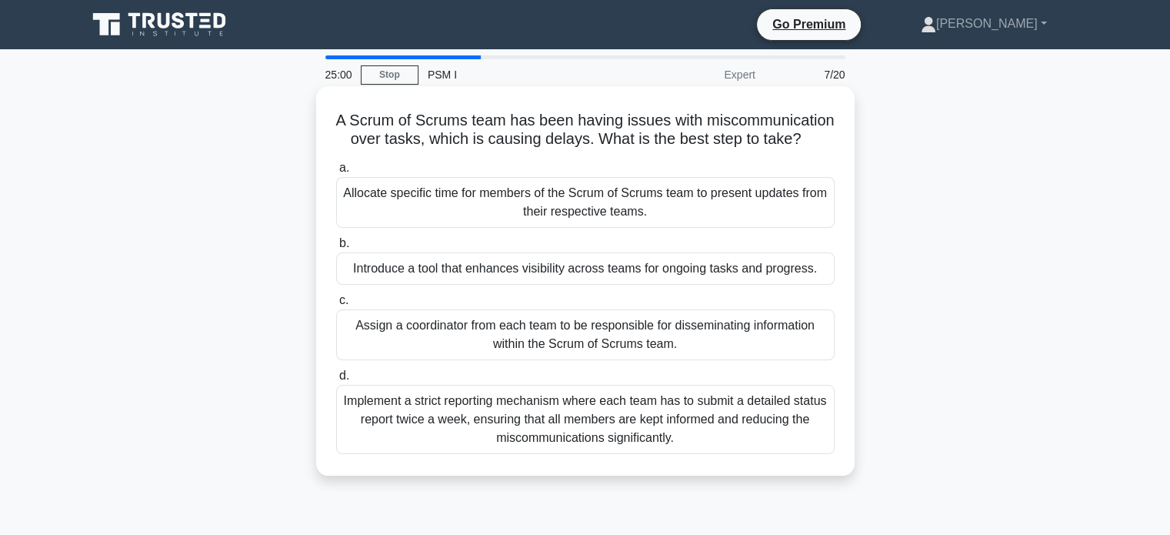
drag, startPoint x: 622, startPoint y: 162, endPoint x: 379, endPoint y: 122, distance: 247.2
click at [379, 122] on h5 "A Scrum of Scrums team has been having issues with miscommunication over tasks,…" at bounding box center [586, 130] width 502 height 38
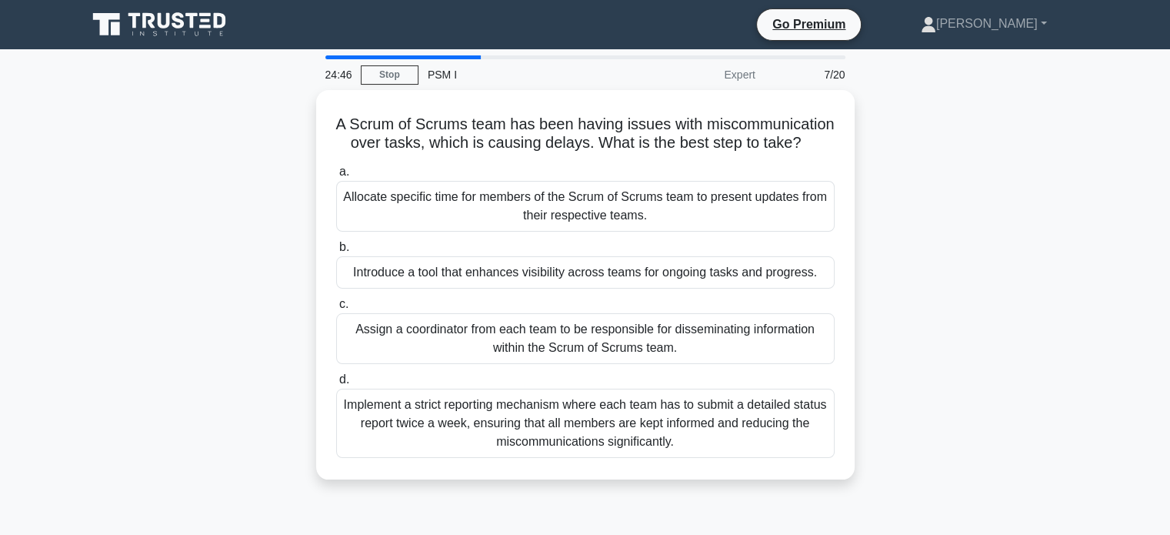
click at [959, 184] on div "A Scrum of Scrums team has been having issues with miscommunication over tasks,…" at bounding box center [586, 294] width 1016 height 408
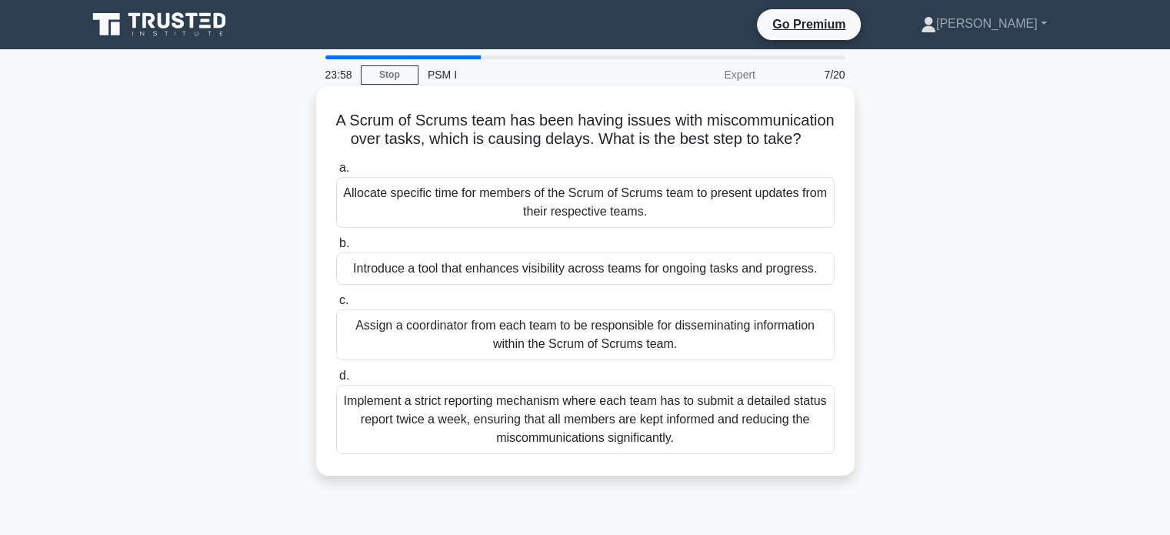
click at [703, 285] on div "Introduce a tool that enhances visibility across teams for ongoing tasks and pr…" at bounding box center [585, 268] width 499 height 32
click at [336, 249] on input "b. Introduce a tool that enhances visibility across teams for ongoing tasks and…" at bounding box center [336, 244] width 0 height 10
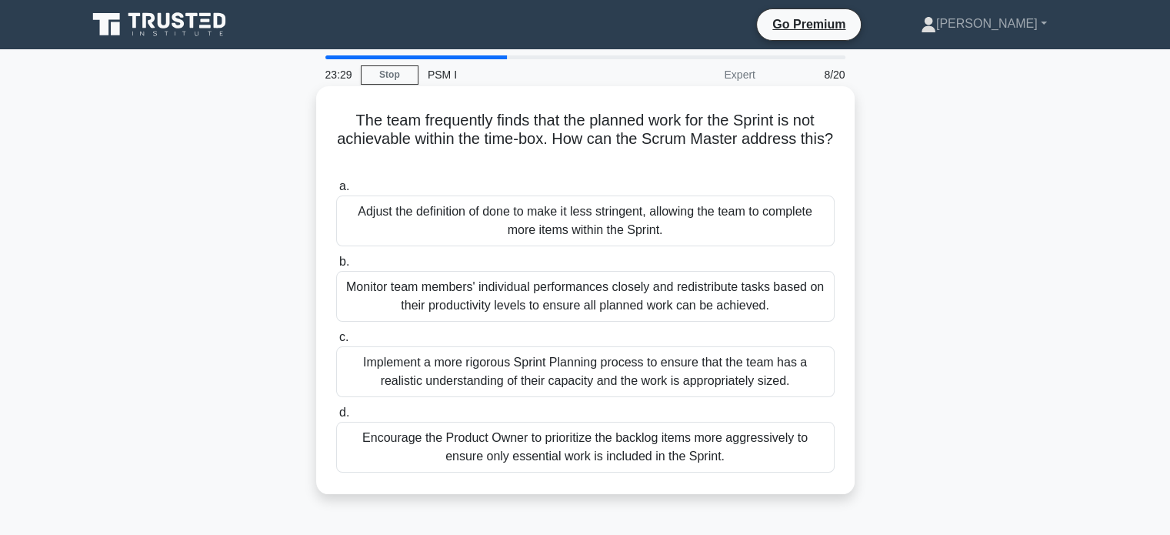
click at [682, 298] on div "Monitor team members' individual performances closely and redistribute tasks ba…" at bounding box center [585, 296] width 499 height 51
click at [336, 267] on input "b. Monitor team members' individual performances closely and redistribute tasks…" at bounding box center [336, 262] width 0 height 10
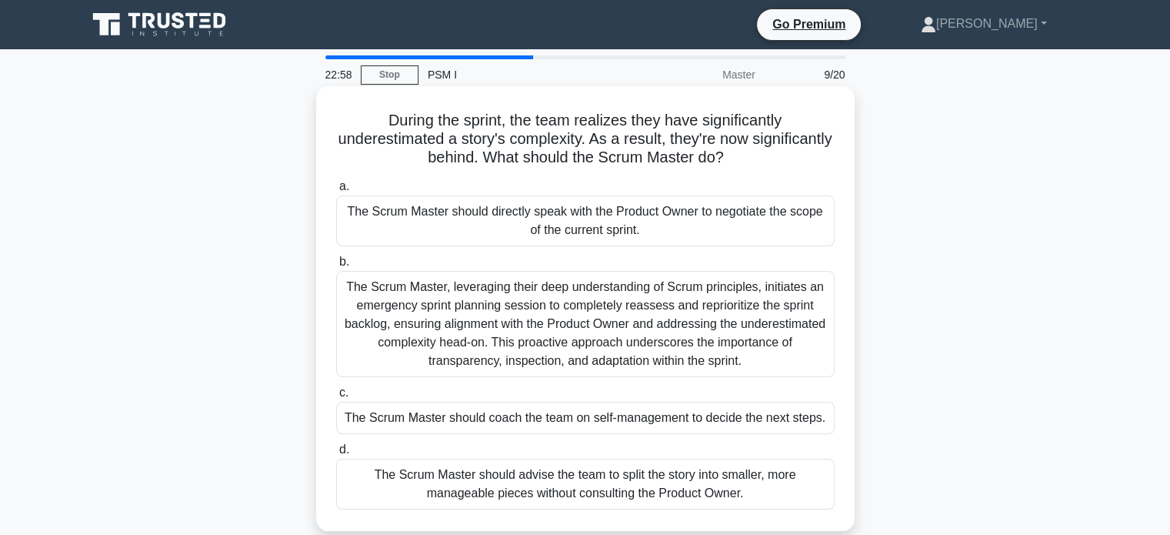
scroll to position [77, 0]
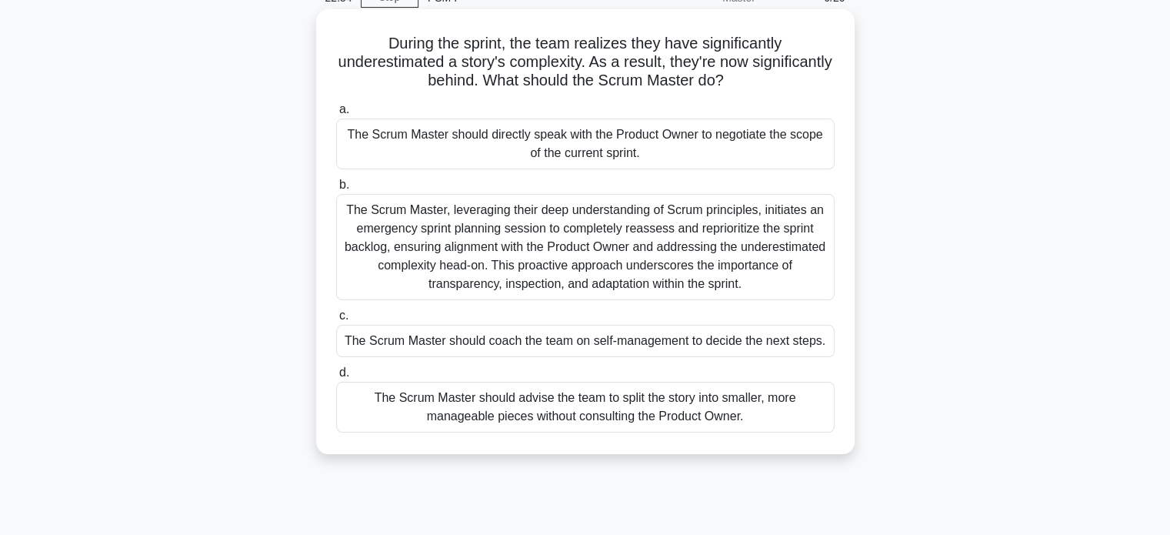
click at [704, 402] on div "The Scrum Master should advise the team to split the story into smaller, more m…" at bounding box center [585, 407] width 499 height 51
click at [336, 378] on input "d. The Scrum Master should advise the team to split the story into smaller, mor…" at bounding box center [336, 373] width 0 height 10
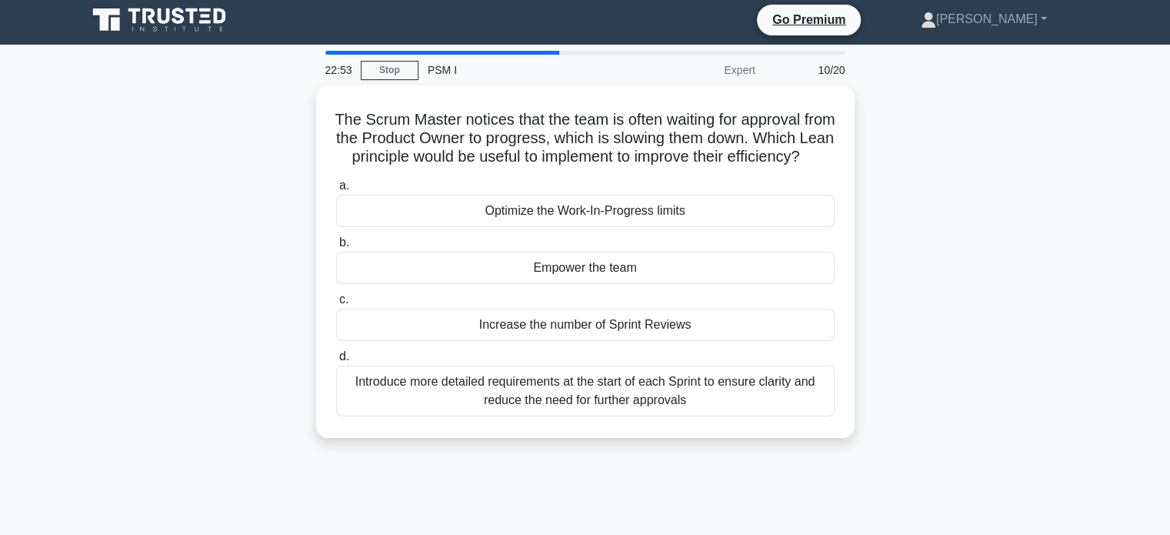
scroll to position [0, 0]
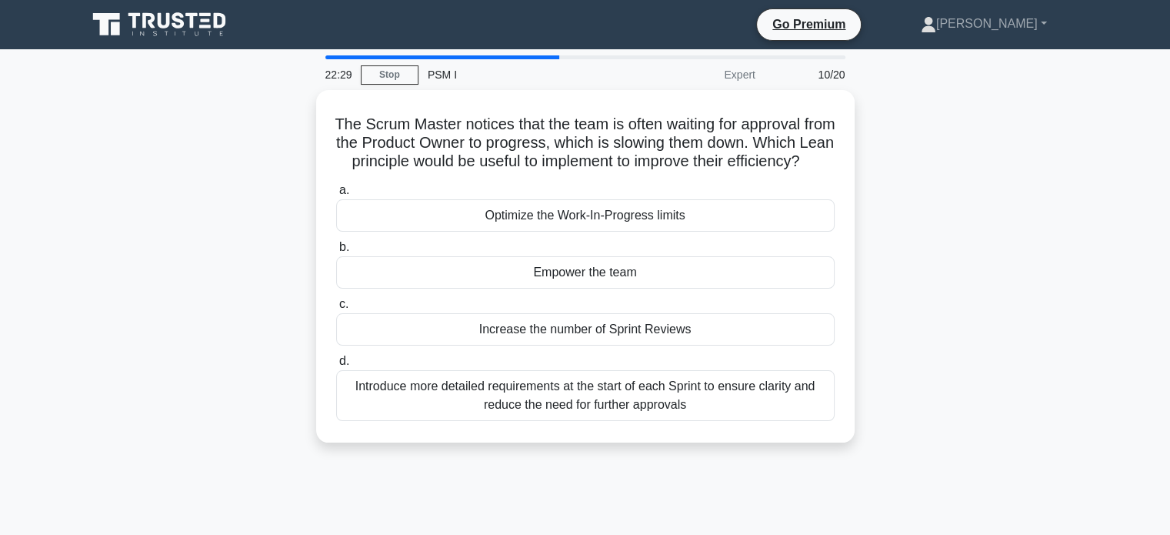
click at [1092, 335] on div "The Scrum Master notices that the team is often waiting for approval from the P…" at bounding box center [586, 275] width 1016 height 371
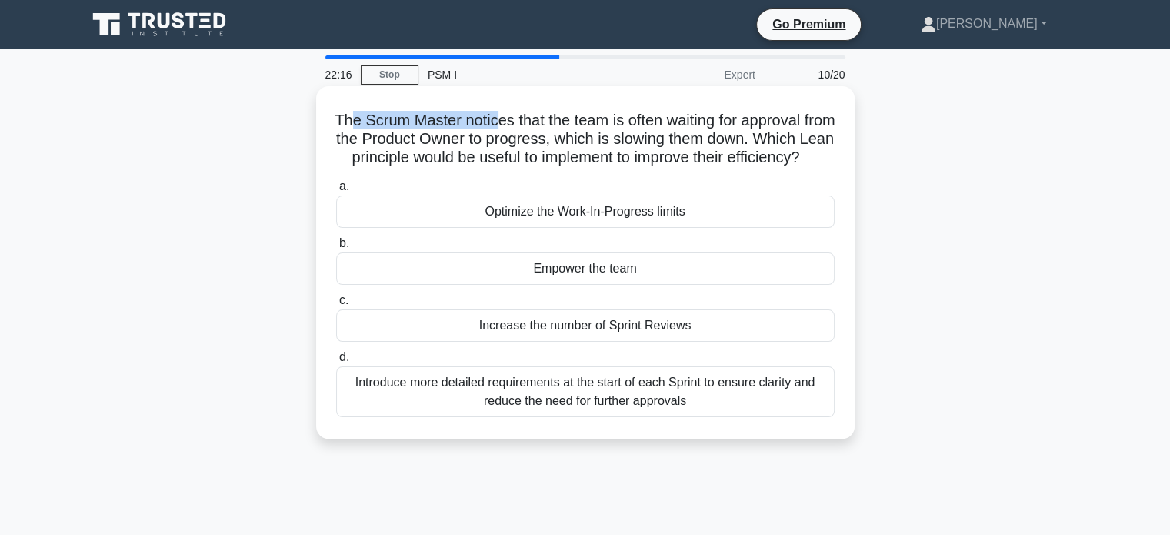
drag, startPoint x: 363, startPoint y: 117, endPoint x: 508, endPoint y: 124, distance: 144.8
click at [508, 124] on h5 "The Scrum Master notices that the team is often waiting for approval from the P…" at bounding box center [586, 139] width 502 height 57
click at [479, 144] on h5 "The Scrum Master notices that the team is often waiting for approval from the P…" at bounding box center [586, 139] width 502 height 57
click at [652, 412] on div "Introduce more detailed requirements at the start of each Sprint to ensure clar…" at bounding box center [585, 391] width 499 height 51
click at [336, 362] on input "d. Introduce more detailed requirements at the start of each Sprint to ensure c…" at bounding box center [336, 357] width 0 height 10
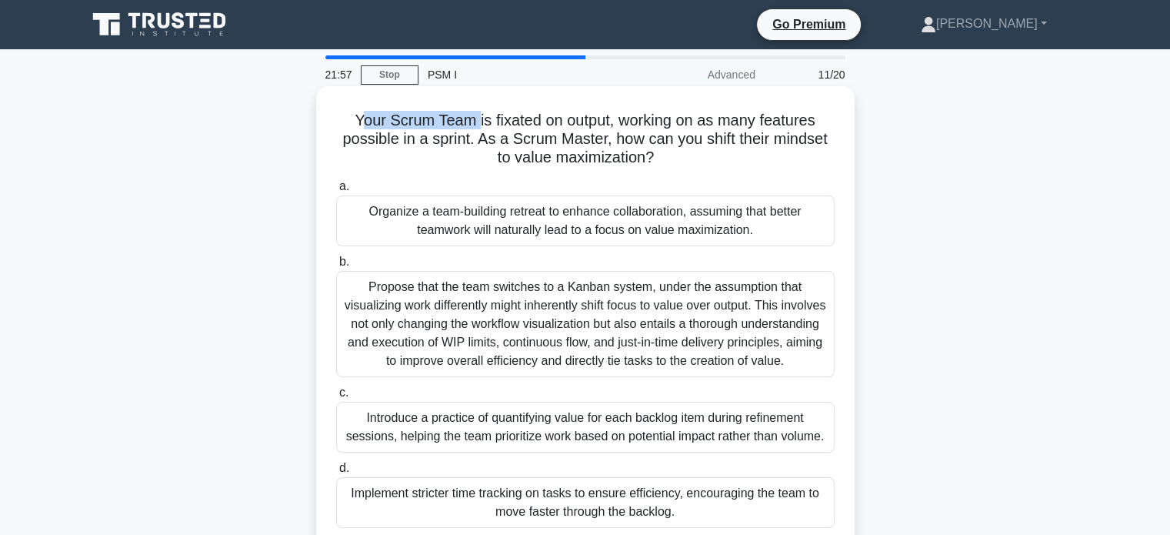
drag, startPoint x: 354, startPoint y: 122, endPoint x: 475, endPoint y: 121, distance: 121.6
click at [475, 121] on h5 "Your Scrum Team is fixated on output, working on as many features possible in a…" at bounding box center [586, 139] width 502 height 57
click at [552, 144] on h5 "Your Scrum Team is fixated on output, working on as many features possible in a…" at bounding box center [586, 139] width 502 height 57
drag, startPoint x: 469, startPoint y: 114, endPoint x: 590, endPoint y: 123, distance: 121.1
click at [590, 123] on h5 "Your Scrum Team is fixated on output, working on as many features possible in a…" at bounding box center [586, 139] width 502 height 57
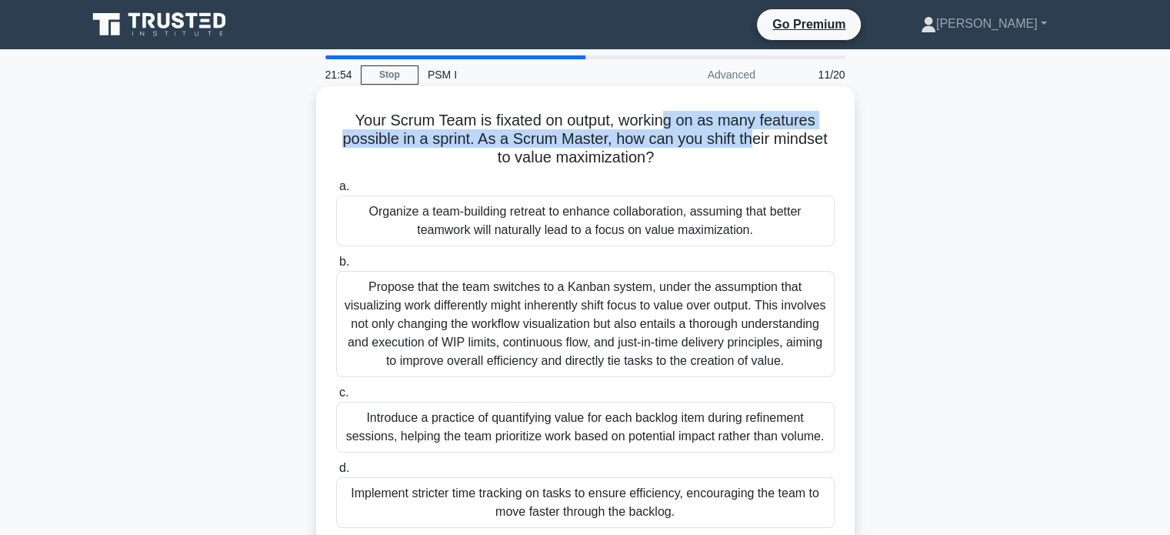
drag, startPoint x: 663, startPoint y: 125, endPoint x: 752, endPoint y: 145, distance: 91.3
click at [756, 141] on h5 "Your Scrum Team is fixated on output, working on as many features possible in a…" at bounding box center [586, 139] width 502 height 57
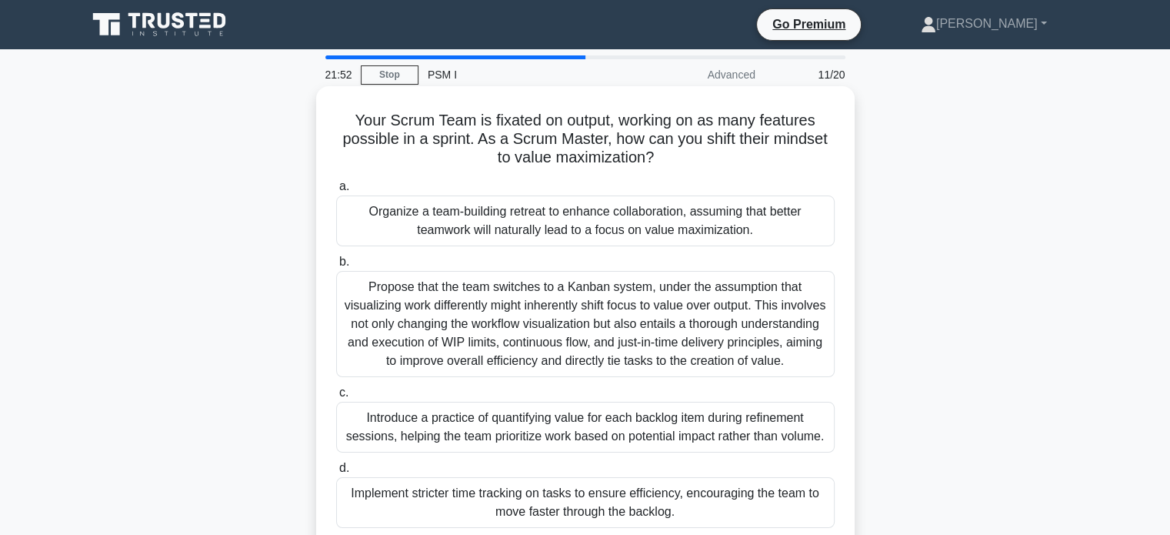
click at [669, 159] on icon ".spinner_0XTQ{transform-origin:center;animation:spinner_y6GP .75s linear infini…" at bounding box center [663, 158] width 18 height 18
drag, startPoint x: 511, startPoint y: 160, endPoint x: 677, endPoint y: 155, distance: 166.3
click at [677, 153] on h5 "Your Scrum Team is fixated on output, working on as many features possible in a…" at bounding box center [586, 139] width 502 height 57
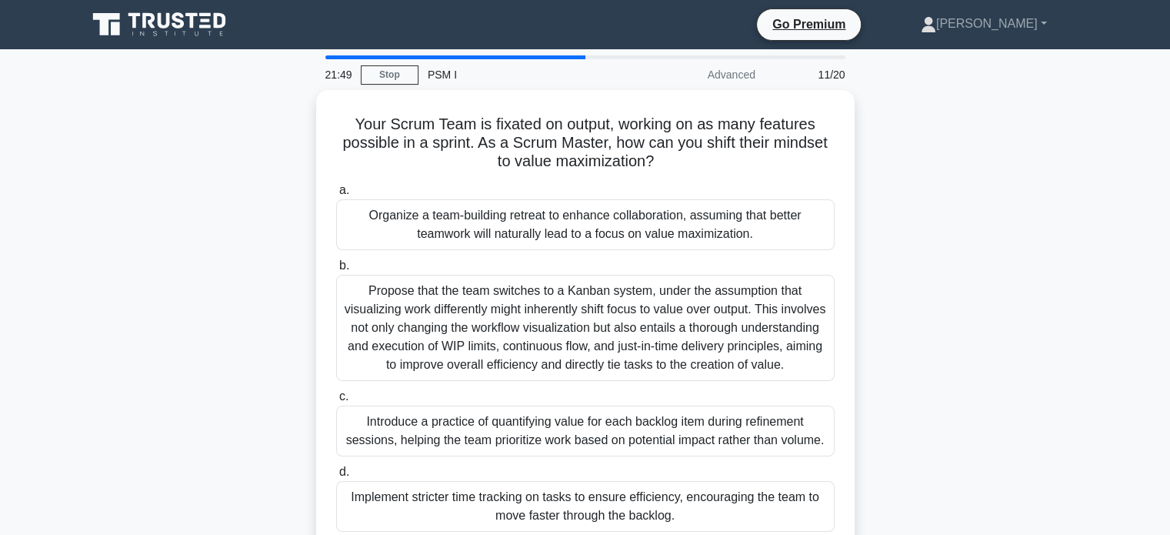
click at [886, 176] on div "Your Scrum Team is fixated on output, working on as many features possible in a…" at bounding box center [586, 331] width 1016 height 482
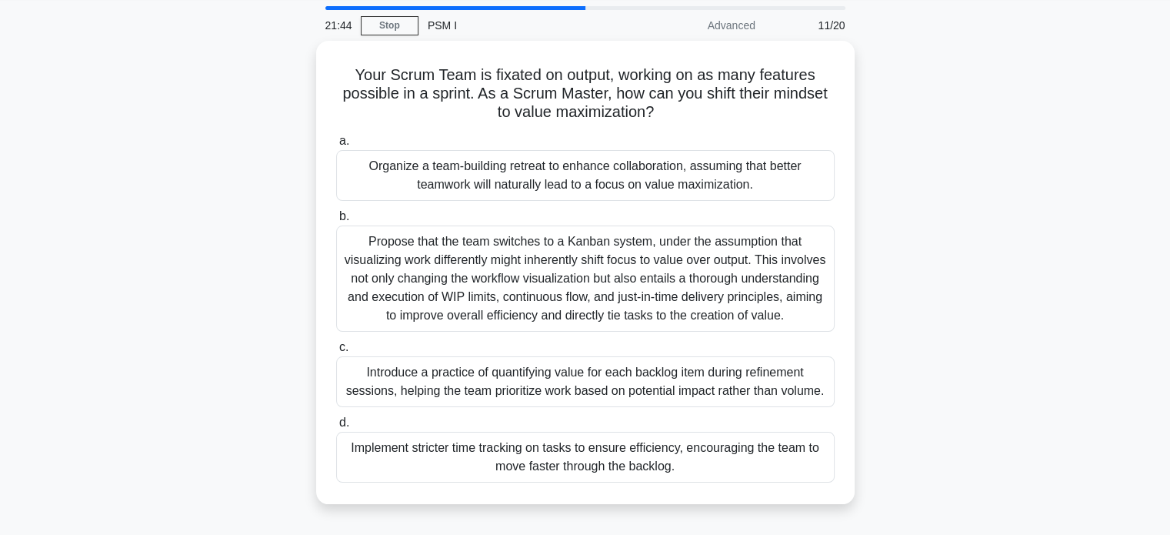
scroll to position [77, 0]
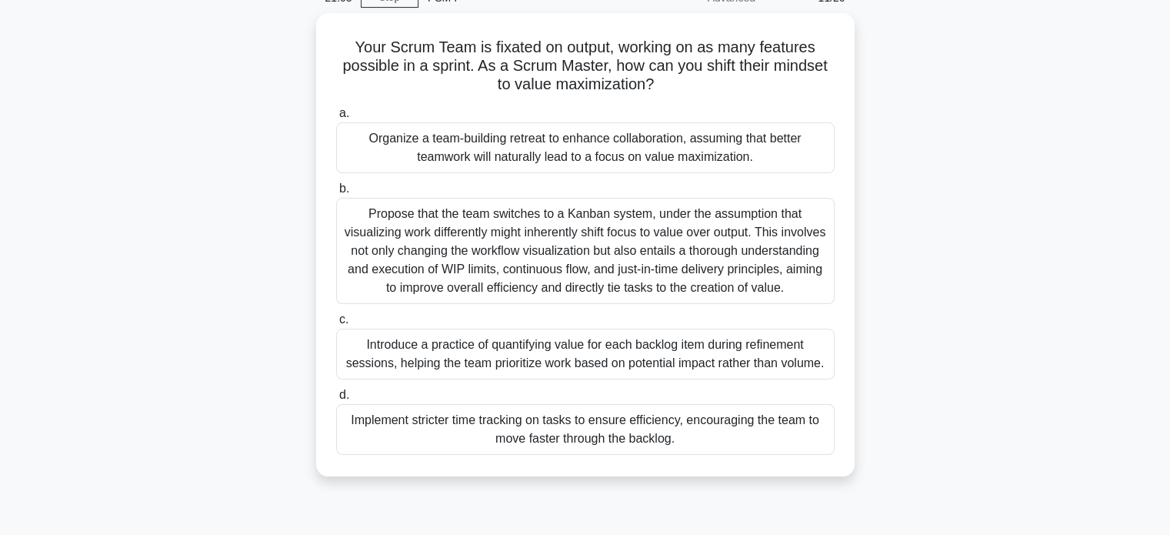
click at [909, 309] on div "Your Scrum Team is fixated on output, working on as many features possible in a…" at bounding box center [586, 254] width 1016 height 482
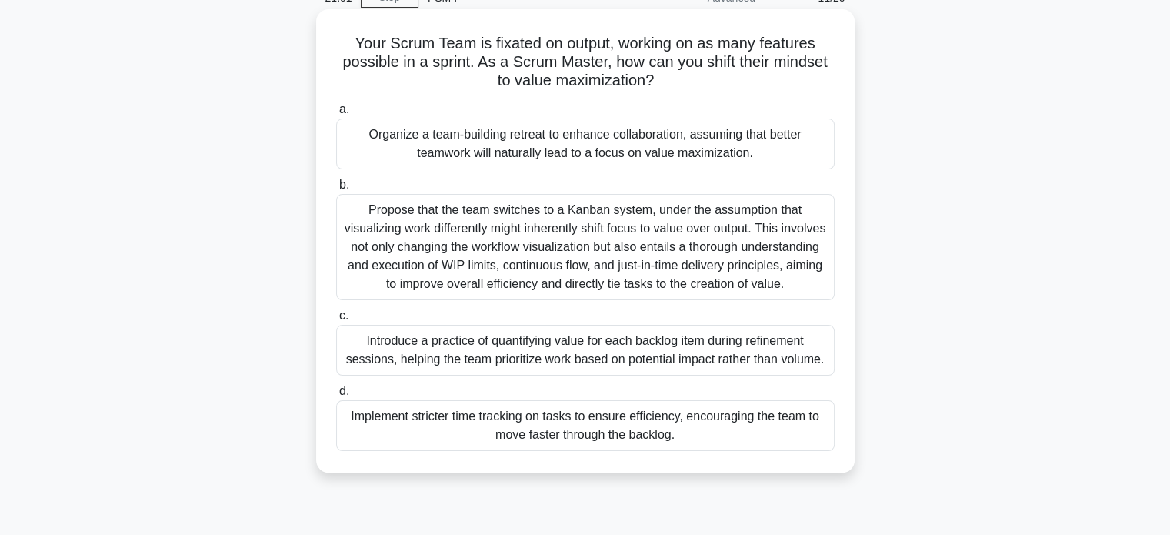
click at [752, 353] on div "Introduce a practice of quantifying value for each backlog item during refineme…" at bounding box center [585, 350] width 499 height 51
click at [336, 321] on input "c. Introduce a practice of quantifying value for each backlog item during refin…" at bounding box center [336, 316] width 0 height 10
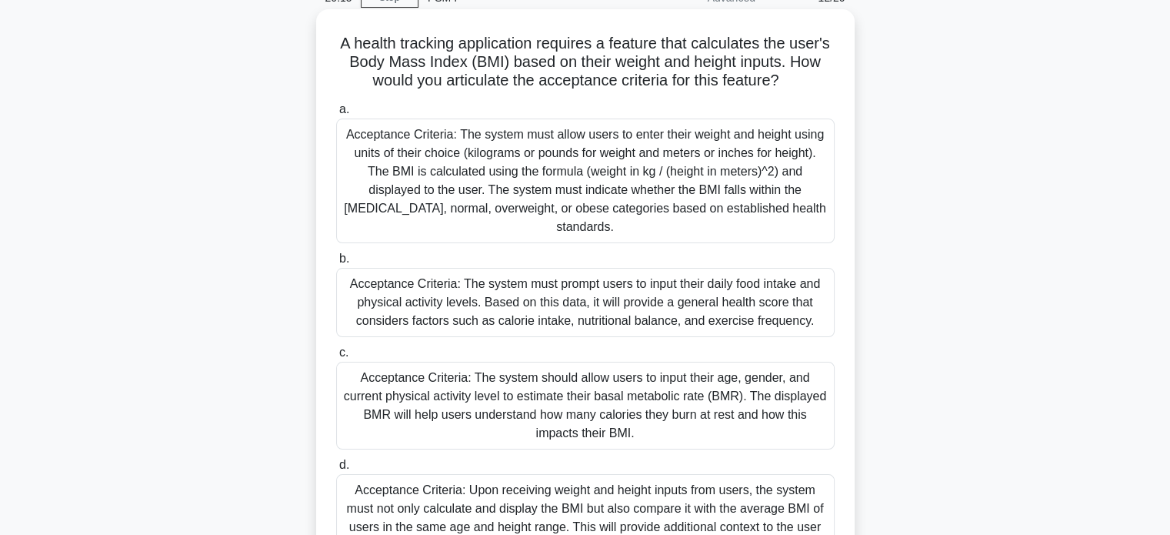
click at [594, 160] on div "Acceptance Criteria: The system must allow users to enter their weight and heig…" at bounding box center [585, 180] width 499 height 125
click at [336, 115] on input "a. Acceptance Criteria: The system must allow users to enter their weight and h…" at bounding box center [336, 110] width 0 height 10
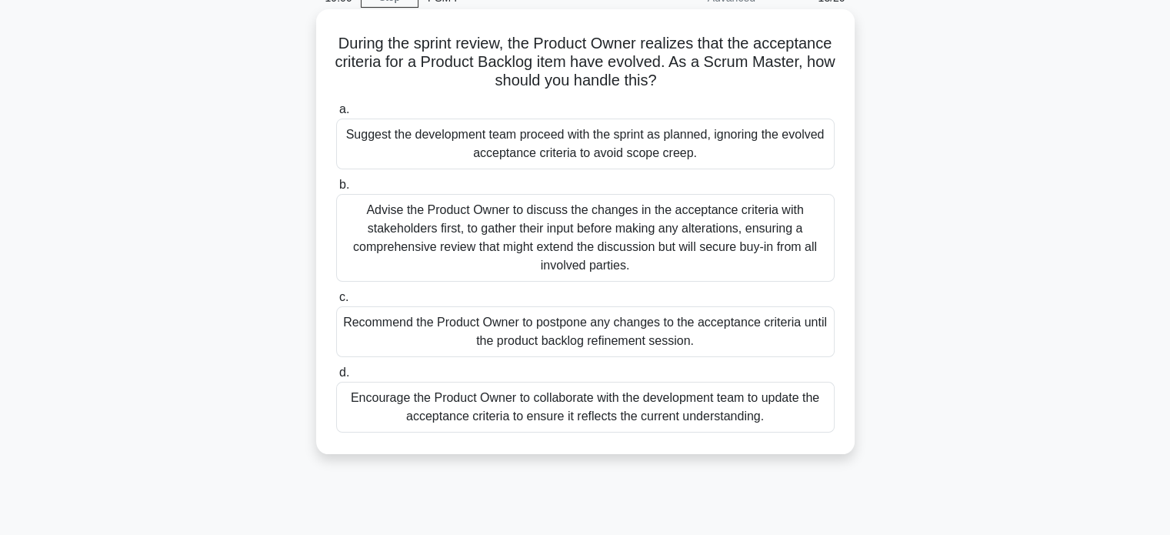
click at [616, 236] on div "Advise the Product Owner to discuss the changes in the acceptance criteria with…" at bounding box center [585, 238] width 499 height 88
click at [336, 190] on input "b. Advise the Product Owner to discuss the changes in the acceptance criteria w…" at bounding box center [336, 185] width 0 height 10
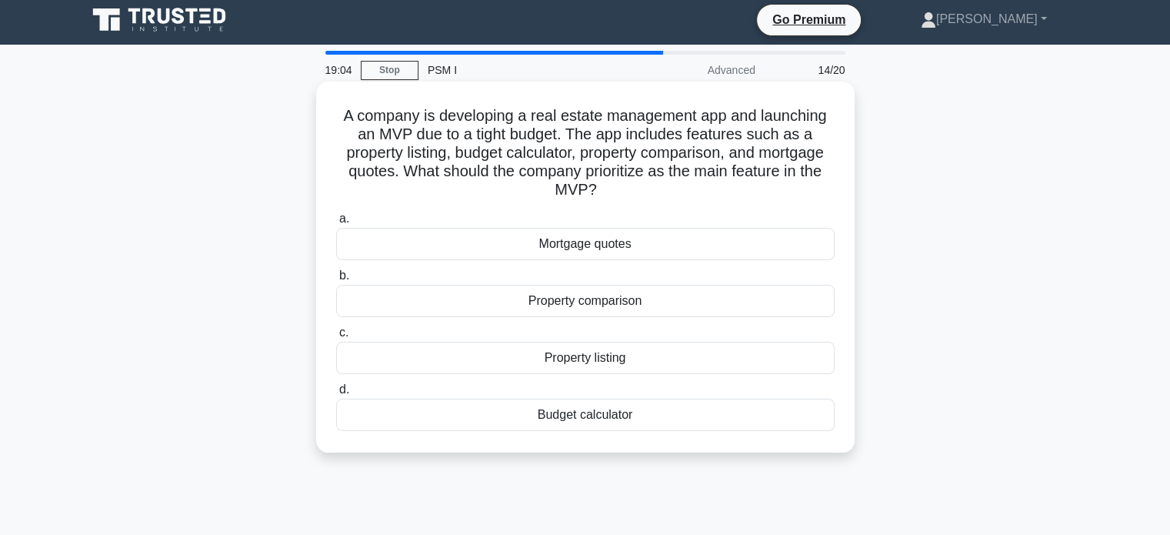
scroll to position [0, 0]
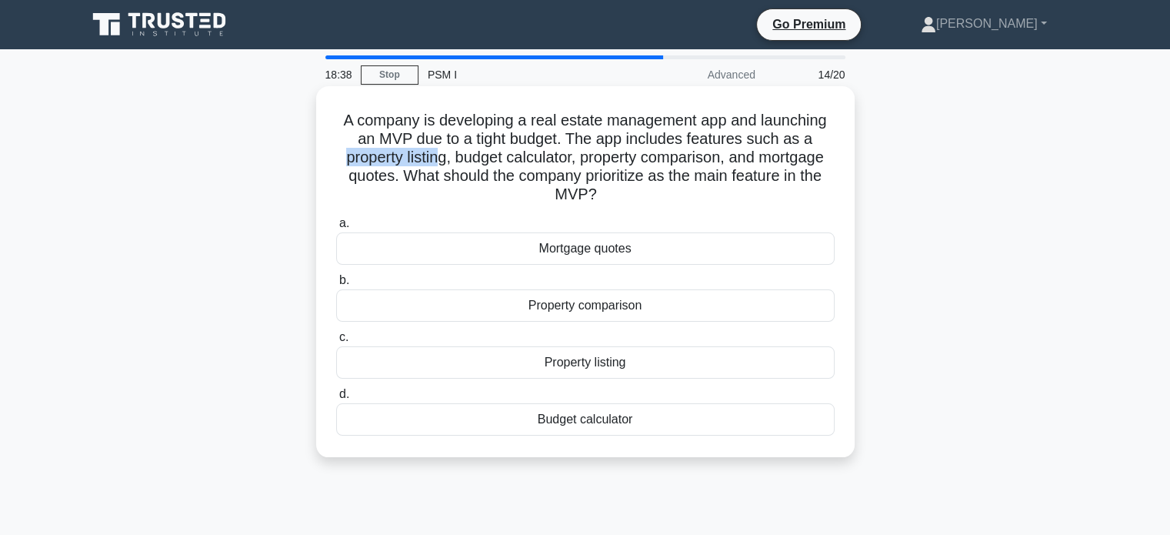
drag, startPoint x: 329, startPoint y: 153, endPoint x: 431, endPoint y: 165, distance: 102.3
click at [431, 165] on div "A company is developing a real estate management app and launching an MVP due t…" at bounding box center [585, 271] width 526 height 359
drag, startPoint x: 467, startPoint y: 170, endPoint x: 569, endPoint y: 175, distance: 102.4
click at [563, 172] on h5 "A company is developing a real estate management app and launching an MVP due t…" at bounding box center [586, 158] width 502 height 94
click at [426, 175] on h5 "A company is developing a real estate management app and launching an MVP due t…" at bounding box center [586, 158] width 502 height 94
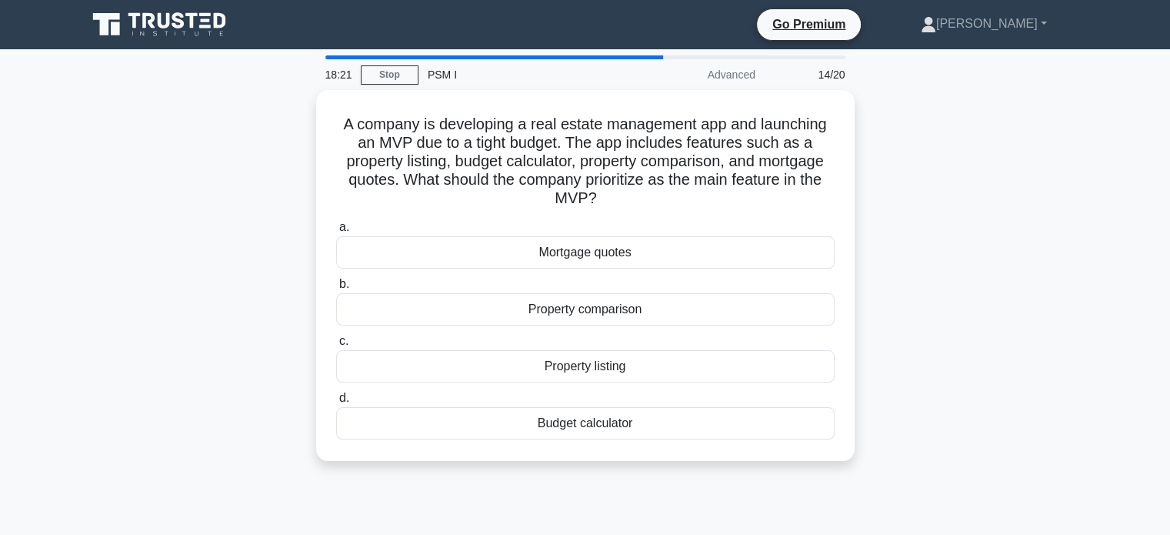
click at [899, 355] on div "A company is developing a real estate management app and launching an MVP due t…" at bounding box center [586, 284] width 1016 height 389
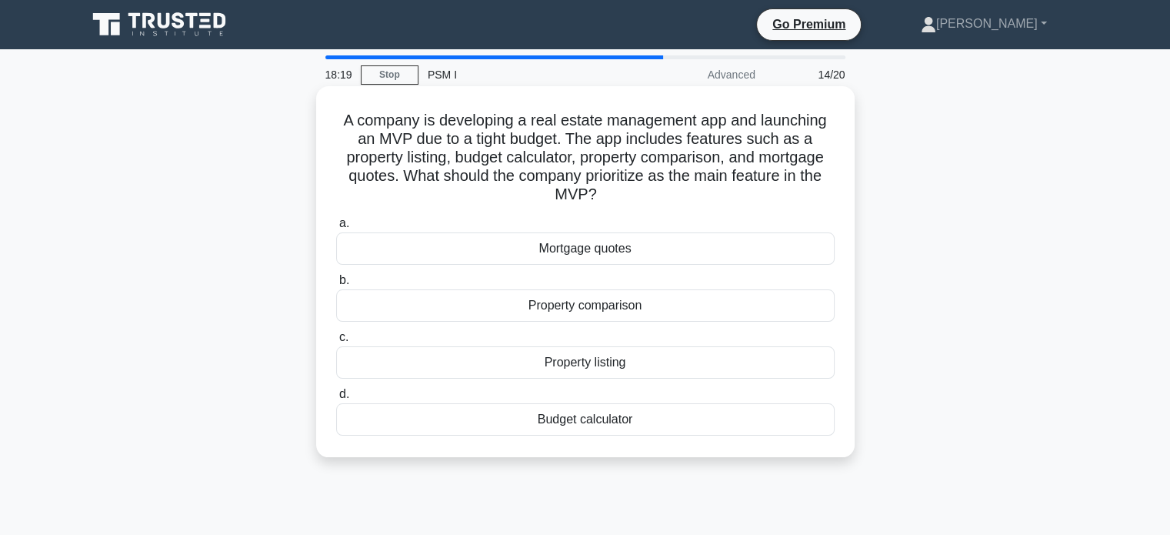
click at [664, 372] on div "Property listing" at bounding box center [585, 362] width 499 height 32
click at [336, 342] on input "c. Property listing" at bounding box center [336, 337] width 0 height 10
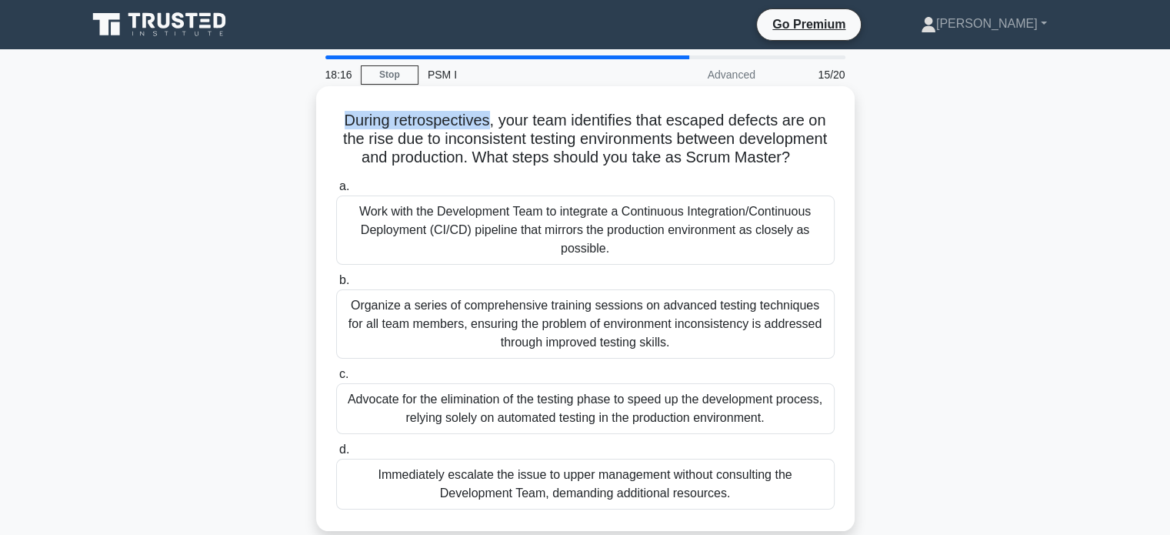
drag, startPoint x: 319, startPoint y: 122, endPoint x: 486, endPoint y: 128, distance: 167.1
click at [486, 128] on div "During retrospectives, your team identifies that escaped defects are on the ris…" at bounding box center [585, 308] width 539 height 445
drag, startPoint x: 673, startPoint y: 119, endPoint x: 731, endPoint y: 135, distance: 59.7
click at [732, 121] on h5 "During retrospectives, your team identifies that escaped defects are on the ris…" at bounding box center [586, 139] width 502 height 57
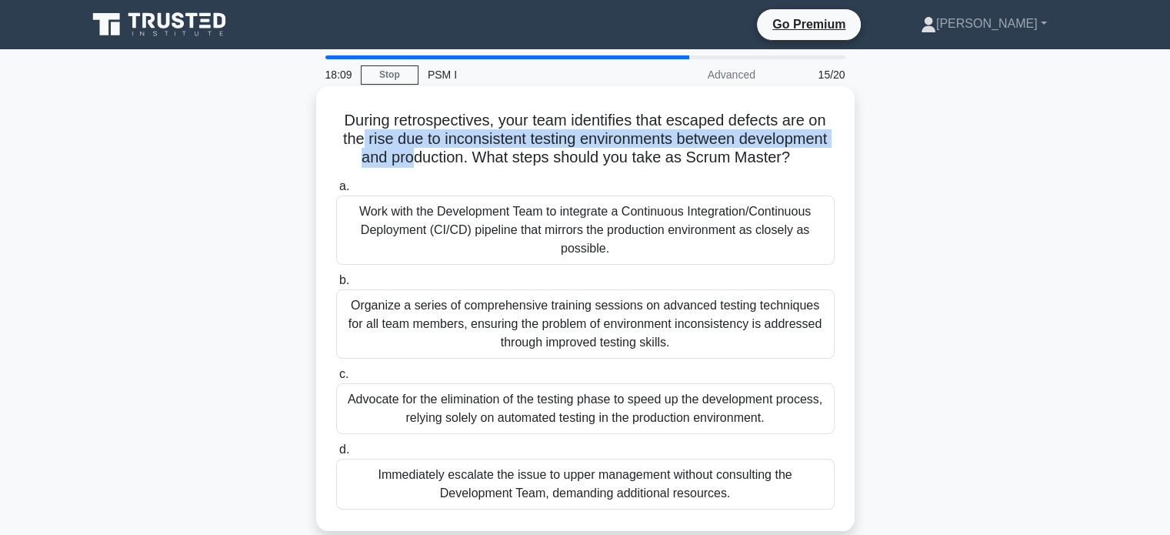
drag, startPoint x: 401, startPoint y: 141, endPoint x: 496, endPoint y: 155, distance: 96.4
click at [496, 155] on h5 "During retrospectives, your team identifies that escaped defects are on the ris…" at bounding box center [586, 139] width 502 height 57
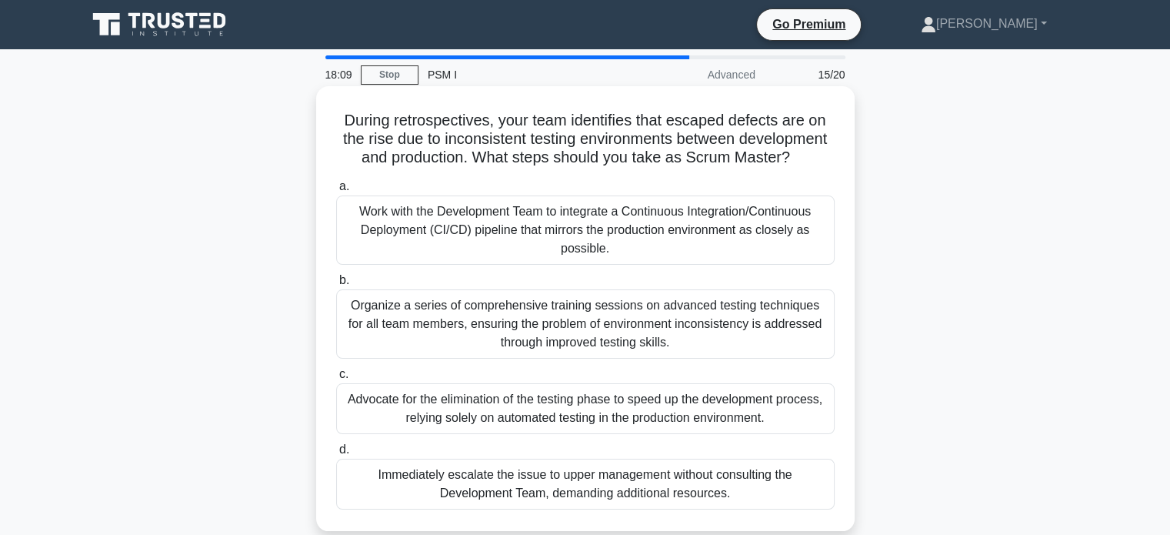
click at [569, 154] on h5 "During retrospectives, your team identifies that escaped defects are on the ris…" at bounding box center [586, 139] width 502 height 57
drag, startPoint x: 352, startPoint y: 153, endPoint x: 596, endPoint y: 168, distance: 243.6
click at [551, 168] on h5 "During retrospectives, your team identifies that escaped defects are on the ris…" at bounding box center [586, 139] width 502 height 57
click at [790, 168] on icon ".spinner_0XTQ{transform-origin:center;animation:spinner_y6GP .75s linear infini…" at bounding box center [799, 158] width 18 height 18
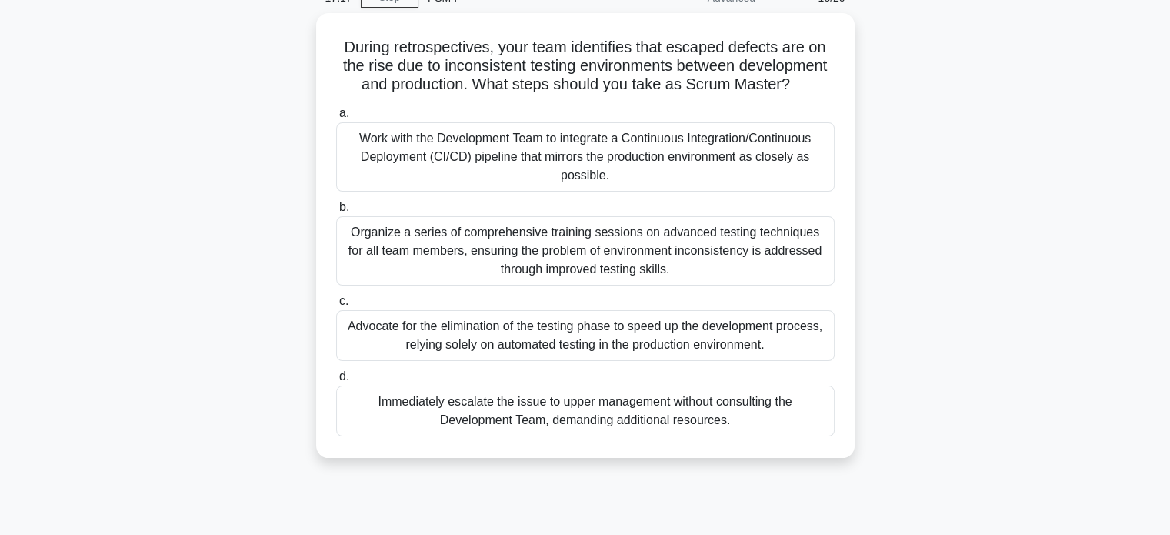
click at [951, 270] on div "During retrospectives, your team identifies that escaped defects are on the ris…" at bounding box center [586, 244] width 1016 height 463
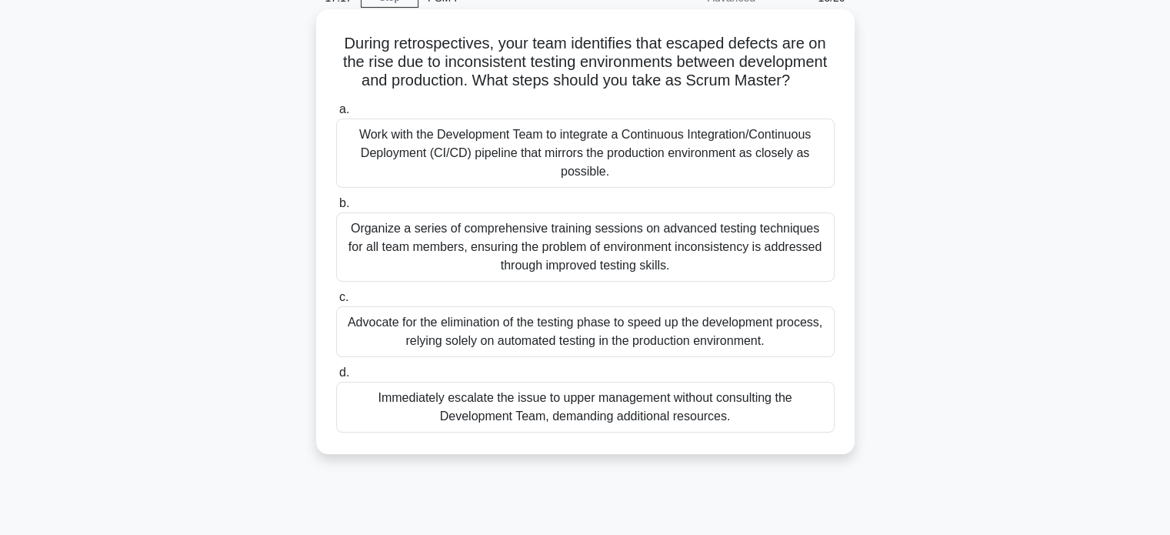
click at [632, 249] on div "Organize a series of comprehensive training sessions on advanced testing techni…" at bounding box center [585, 246] width 499 height 69
click at [336, 209] on input "b. Organize a series of comprehensive training sessions on advanced testing tec…" at bounding box center [336, 204] width 0 height 10
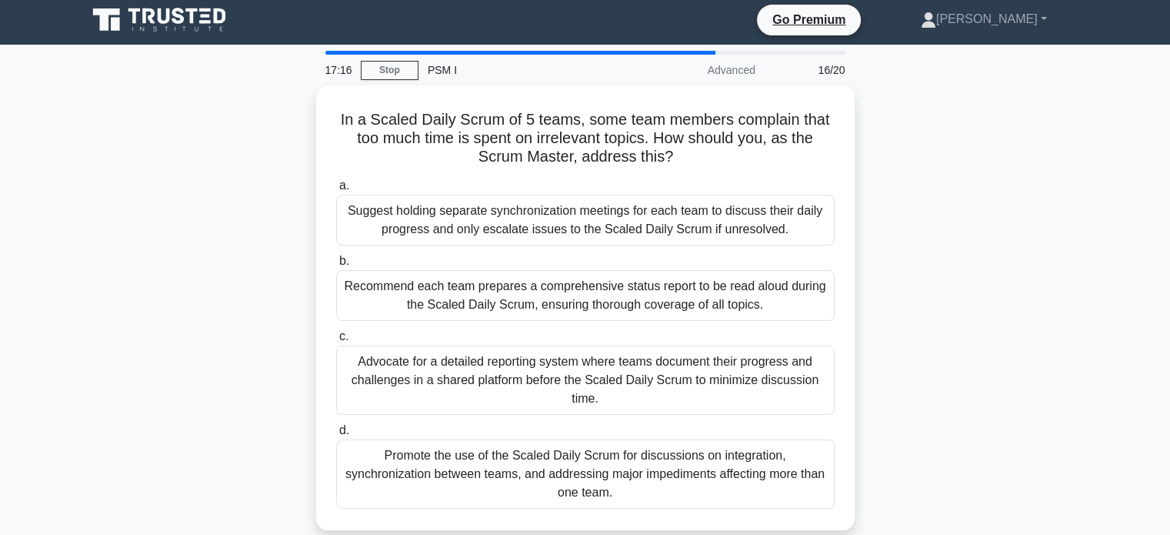
scroll to position [0, 0]
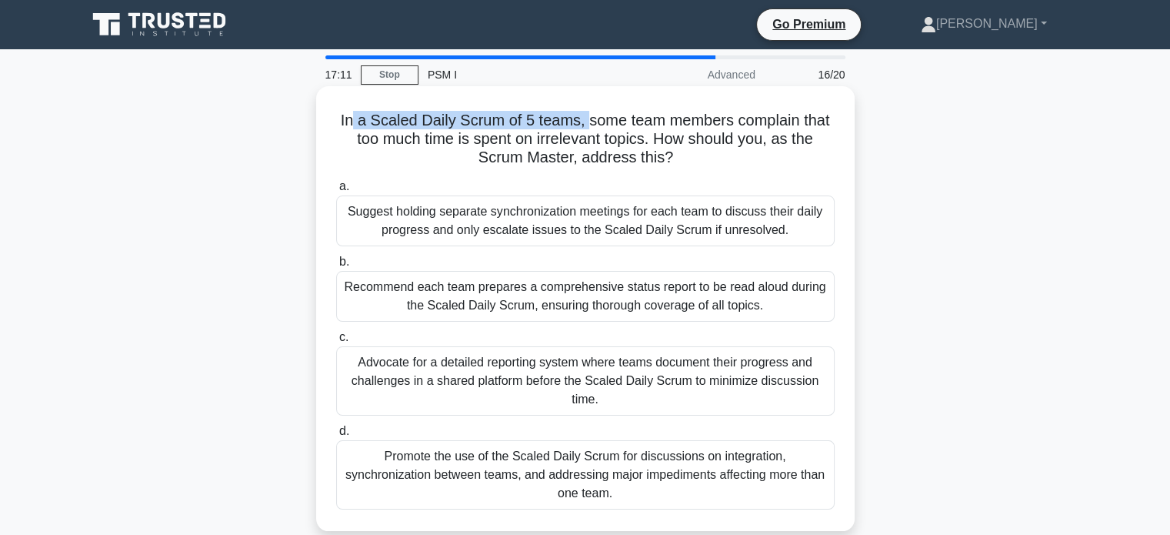
drag, startPoint x: 352, startPoint y: 117, endPoint x: 586, endPoint y: 126, distance: 234.1
click at [586, 126] on h5 "In a Scaled Daily Scrum of 5 teams, some team members complain that too much ti…" at bounding box center [586, 139] width 502 height 57
click at [441, 145] on h5 "In a Scaled Daily Scrum of 5 teams, some team members complain that too much ti…" at bounding box center [586, 139] width 502 height 57
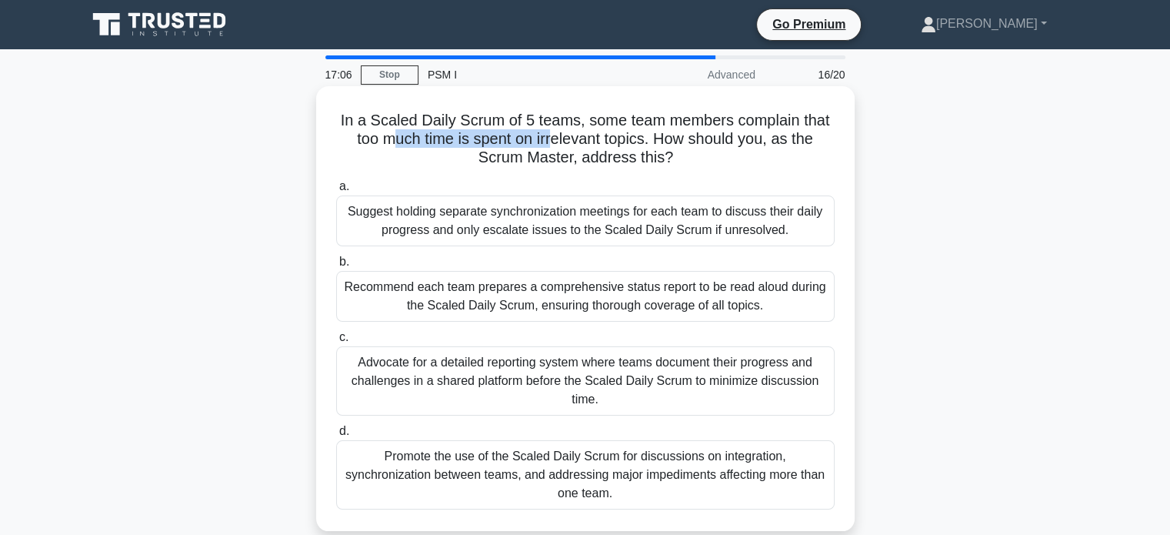
drag, startPoint x: 385, startPoint y: 141, endPoint x: 555, endPoint y: 138, distance: 169.3
click at [555, 138] on h5 "In a Scaled Daily Scrum of 5 teams, some team members complain that too much ti…" at bounding box center [586, 139] width 502 height 57
click at [605, 148] on h5 "In a Scaled Daily Scrum of 5 teams, some team members complain that too much ti…" at bounding box center [586, 139] width 502 height 57
drag, startPoint x: 336, startPoint y: 117, endPoint x: 522, endPoint y: 128, distance: 185.8
click at [522, 128] on div "In a Scaled Daily Scrum of 5 teams, some team members complain that too much ti…" at bounding box center [585, 308] width 526 height 432
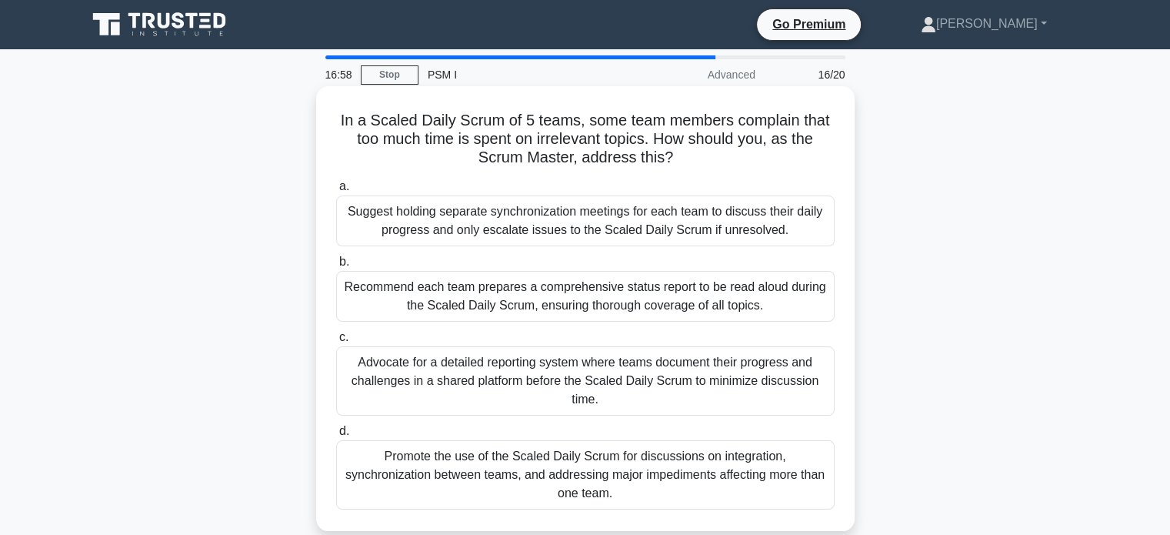
click at [509, 144] on h5 "In a Scaled Daily Scrum of 5 teams, some team members complain that too much ti…" at bounding box center [586, 139] width 502 height 57
drag, startPoint x: 500, startPoint y: 122, endPoint x: 581, endPoint y: 125, distance: 80.8
click at [581, 125] on h5 "In a Scaled Daily Scrum of 5 teams, some team members complain that too much ti…" at bounding box center [586, 139] width 502 height 57
click at [623, 134] on h5 "In a Scaled Daily Scrum of 5 teams, some team members complain that too much ti…" at bounding box center [586, 139] width 502 height 57
drag, startPoint x: 579, startPoint y: 117, endPoint x: 706, endPoint y: 157, distance: 133.1
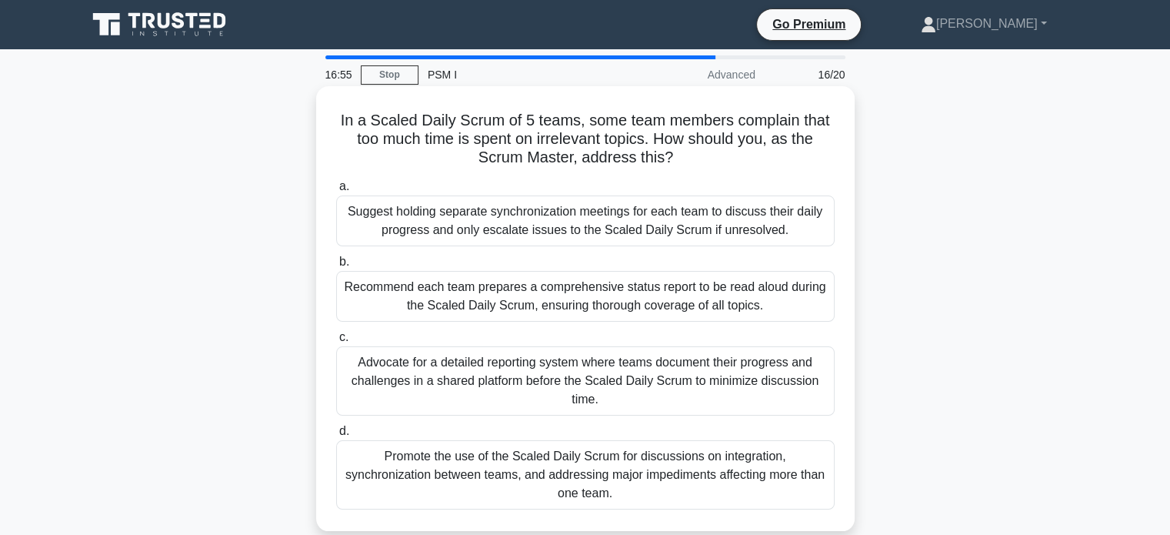
click at [706, 157] on h5 "In a Scaled Daily Scrum of 5 teams, some team members complain that too much ti…" at bounding box center [586, 139] width 502 height 57
click at [732, 155] on h5 "In a Scaled Daily Scrum of 5 teams, some team members complain that too much ti…" at bounding box center [586, 139] width 502 height 57
drag, startPoint x: 597, startPoint y: 125, endPoint x: 685, endPoint y: 162, distance: 95.2
click at [685, 162] on h5 "In a Scaled Daily Scrum of 5 teams, some team members complain that too much ti…" at bounding box center [586, 139] width 502 height 57
click at [705, 160] on h5 "In a Scaled Daily Scrum of 5 teams, some team members complain that too much ti…" at bounding box center [586, 139] width 502 height 57
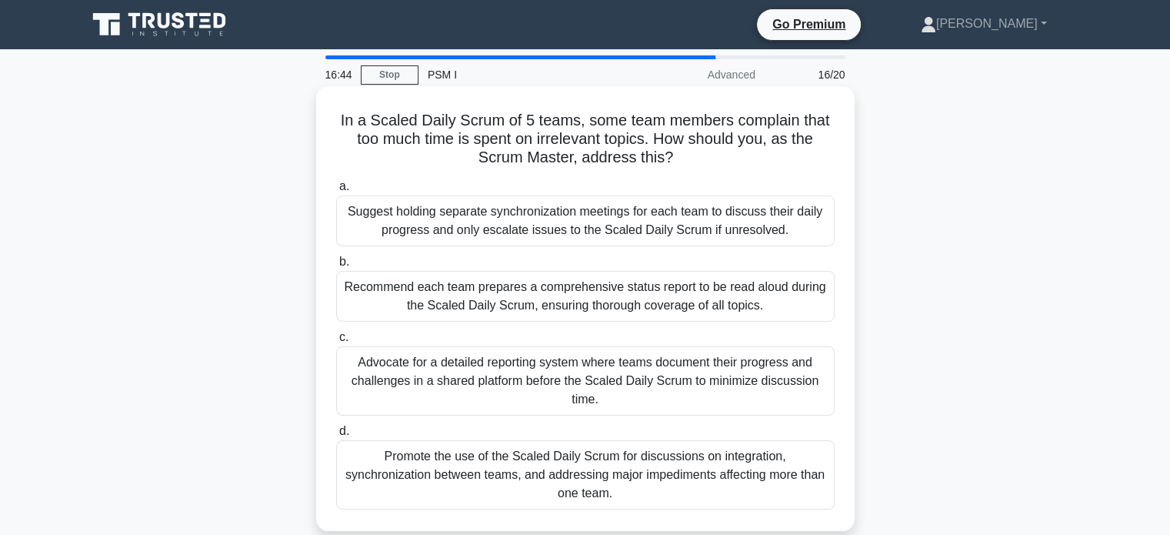
drag, startPoint x: 643, startPoint y: 132, endPoint x: 701, endPoint y: 152, distance: 61.1
click at [701, 152] on h5 "In a Scaled Daily Scrum of 5 teams, some team members complain that too much ti…" at bounding box center [586, 139] width 502 height 57
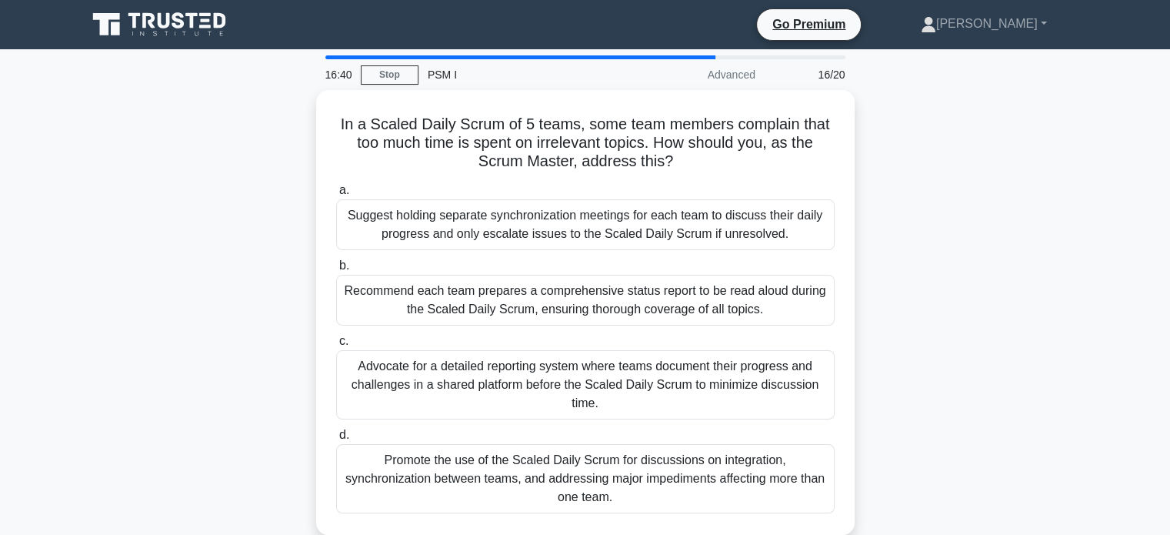
click at [894, 225] on div "In a Scaled Daily Scrum of 5 teams, some team members complain that too much ti…" at bounding box center [586, 321] width 1016 height 463
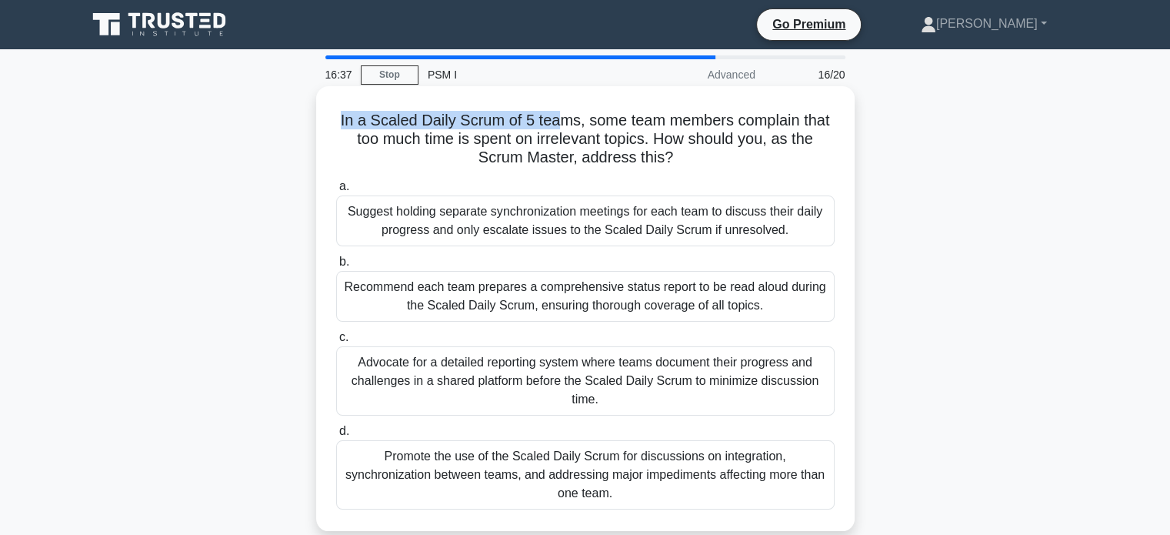
drag, startPoint x: 338, startPoint y: 119, endPoint x: 561, endPoint y: 129, distance: 223.3
click at [561, 129] on h5 "In a Scaled Daily Scrum of 5 teams, some team members complain that too much ti…" at bounding box center [586, 139] width 502 height 57
click at [569, 166] on h5 "In a Scaled Daily Scrum of 5 teams, some team members complain that too much ti…" at bounding box center [586, 139] width 502 height 57
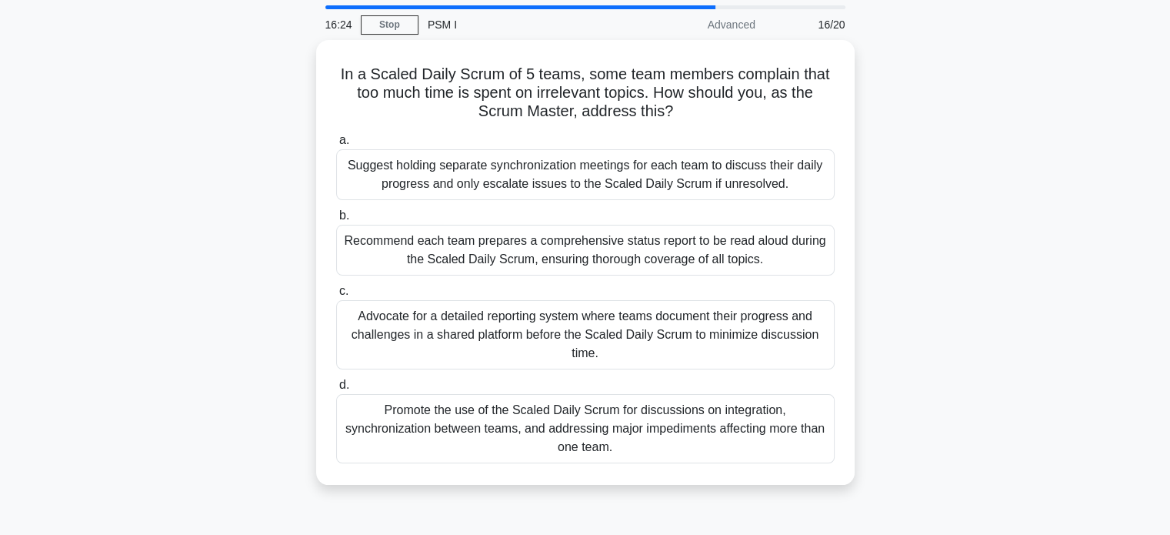
scroll to position [77, 0]
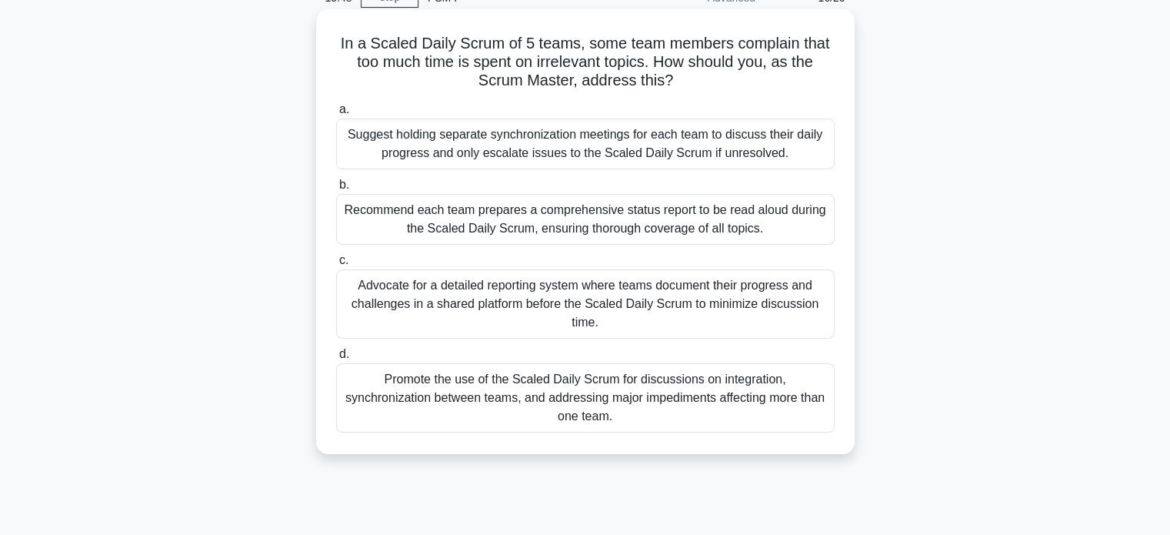
click at [482, 427] on div "Promote the use of the Scaled Daily Scrum for discussions on integration, synch…" at bounding box center [585, 397] width 499 height 69
click at [336, 359] on input "d. Promote the use of the Scaled Daily Scrum for discussions on integration, sy…" at bounding box center [336, 354] width 0 height 10
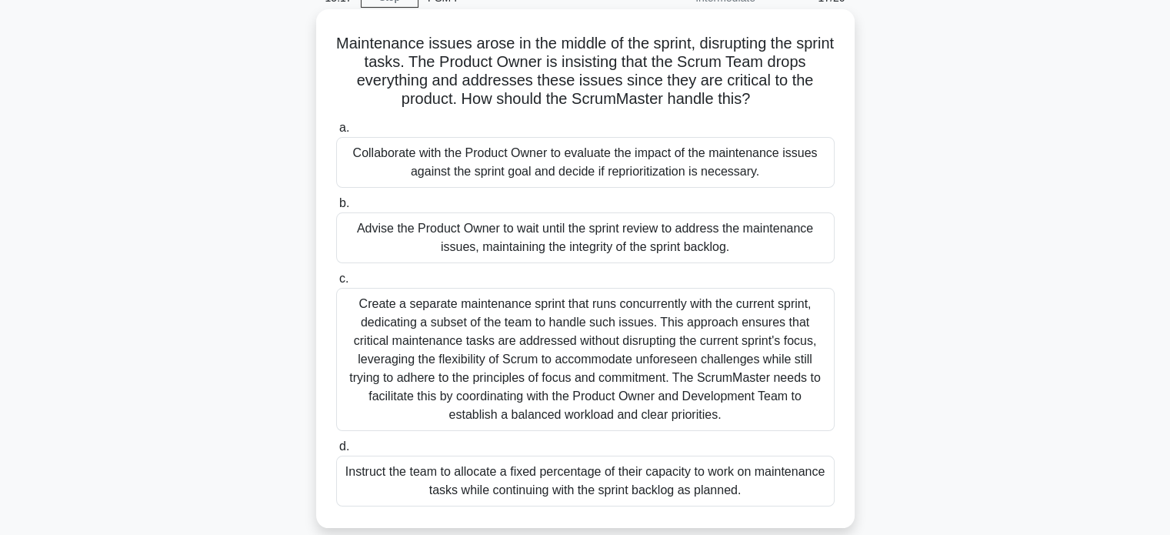
drag, startPoint x: 477, startPoint y: 85, endPoint x: 759, endPoint y: 92, distance: 282.4
click at [759, 92] on h5 "Maintenance issues arose in the middle of the sprint, disrupting the sprint tas…" at bounding box center [586, 71] width 502 height 75
click at [792, 104] on h5 "Maintenance issues arose in the middle of the sprint, disrupting the sprint tas…" at bounding box center [586, 71] width 502 height 75
click at [667, 161] on div "Collaborate with the Product Owner to evaluate the impact of the maintenance is…" at bounding box center [585, 162] width 499 height 51
click at [336, 133] on input "a. Collaborate with the Product Owner to evaluate the impact of the maintenance…" at bounding box center [336, 128] width 0 height 10
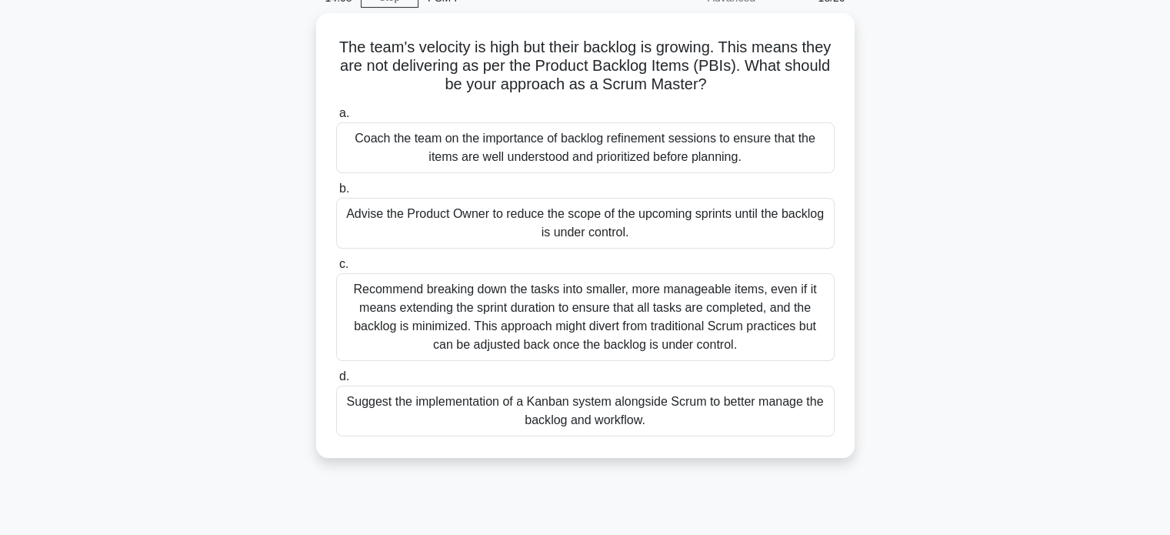
click at [269, 225] on div "The team's velocity is high but their backlog is growing. This means they are n…" at bounding box center [586, 244] width 1016 height 463
click at [122, 235] on div "The team's velocity is high but their backlog is growing. This means they are n…" at bounding box center [586, 244] width 1016 height 463
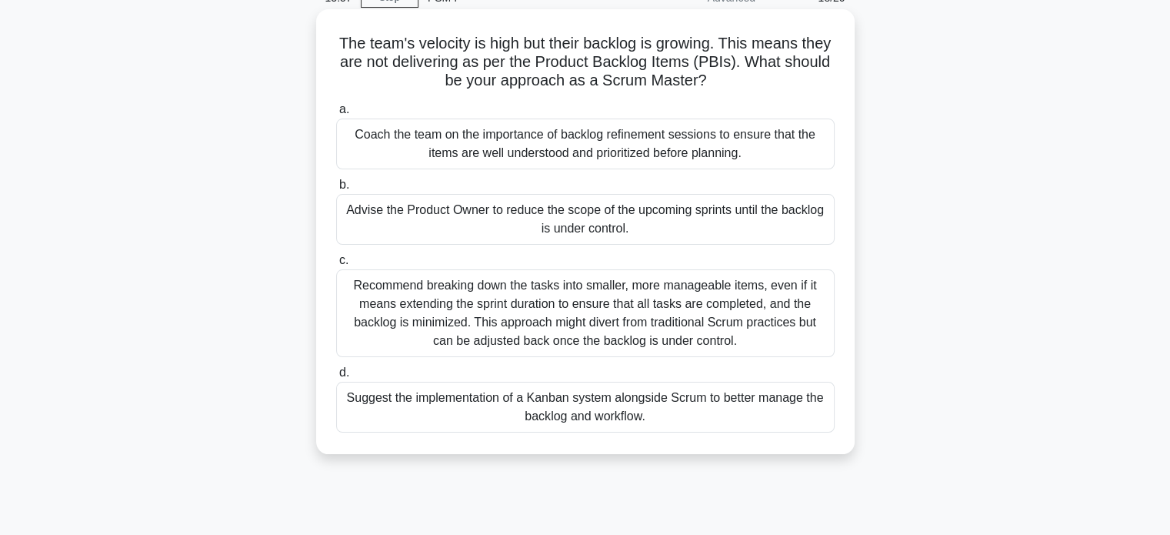
click at [413, 420] on div "Suggest the implementation of a Kanban system alongside Scrum to better manage …" at bounding box center [585, 407] width 499 height 51
click at [336, 378] on input "d. Suggest the implementation of a Kanban system alongside Scrum to better mana…" at bounding box center [336, 373] width 0 height 10
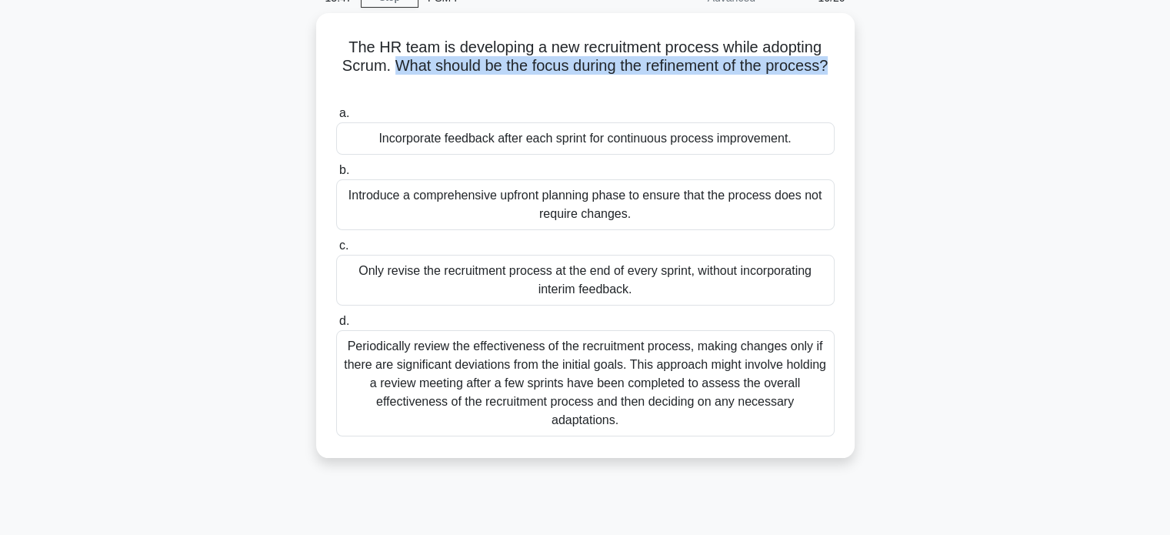
drag, startPoint x: 394, startPoint y: 64, endPoint x: 861, endPoint y: 64, distance: 467.0
click at [861, 64] on div "The HR team is developing a new recruitment process while adopting Scrum. What …" at bounding box center [586, 244] width 1016 height 463
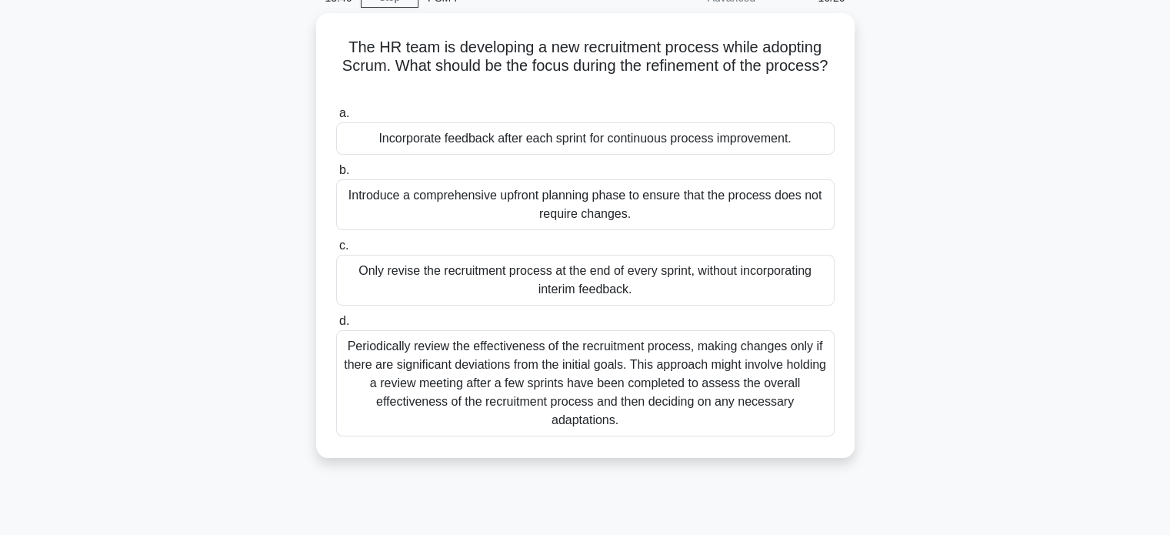
click at [971, 82] on div "The HR team is developing a new recruitment process while adopting Scrum. What …" at bounding box center [586, 244] width 1016 height 463
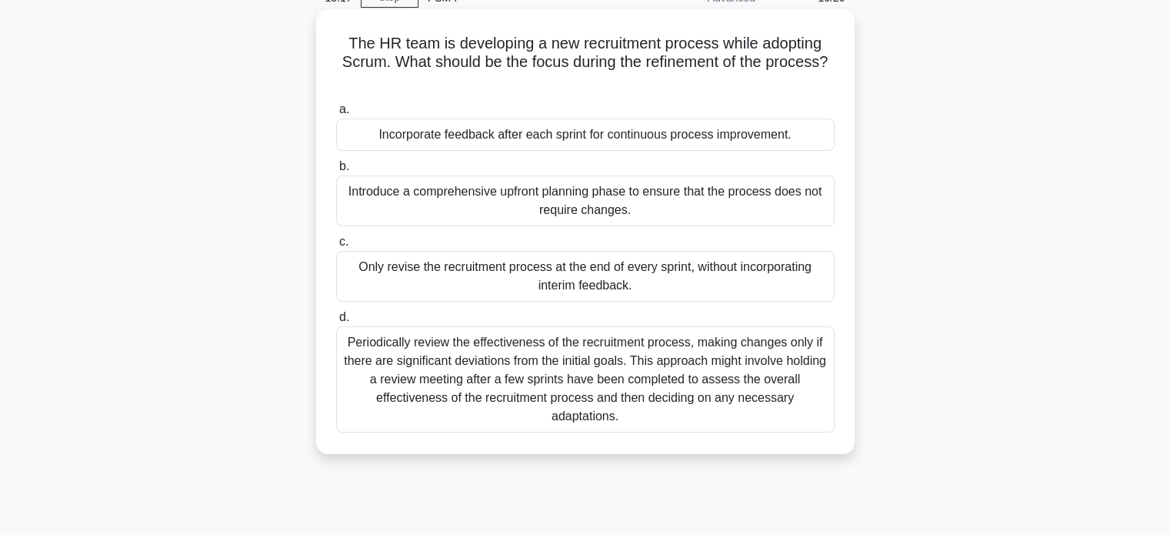
click at [489, 369] on div "Periodically review the effectiveness of the recruitment process, making change…" at bounding box center [585, 379] width 499 height 106
click at [336, 322] on input "d. Periodically review the effectiveness of the recruitment process, making cha…" at bounding box center [336, 317] width 0 height 10
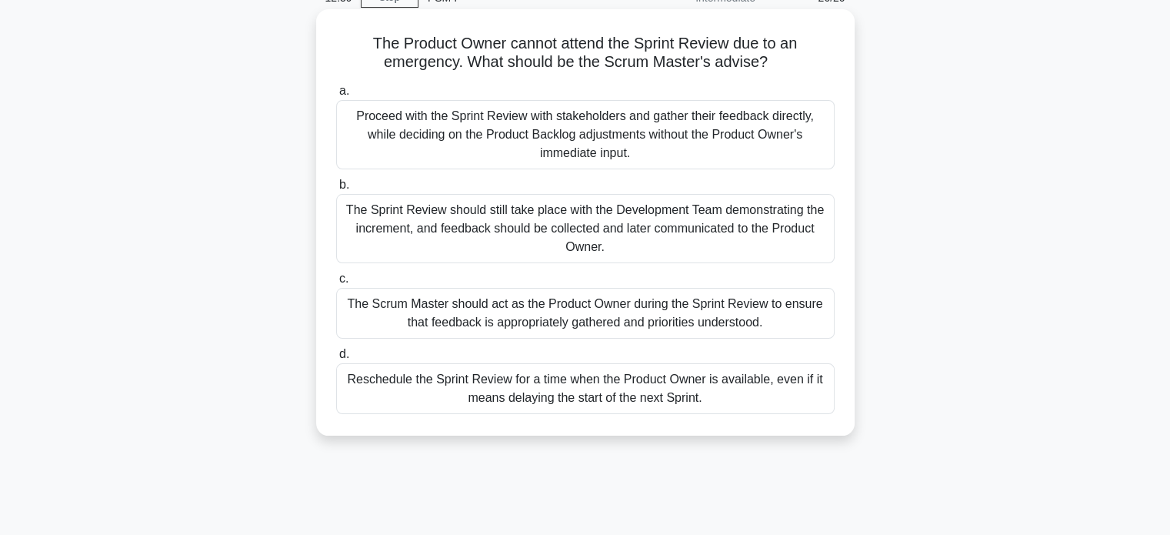
click at [449, 242] on div "The Sprint Review should still take place with the Development Team demonstrati…" at bounding box center [585, 228] width 499 height 69
click at [336, 190] on input "b. The Sprint Review should still take place with the Development Team demonstr…" at bounding box center [336, 185] width 0 height 10
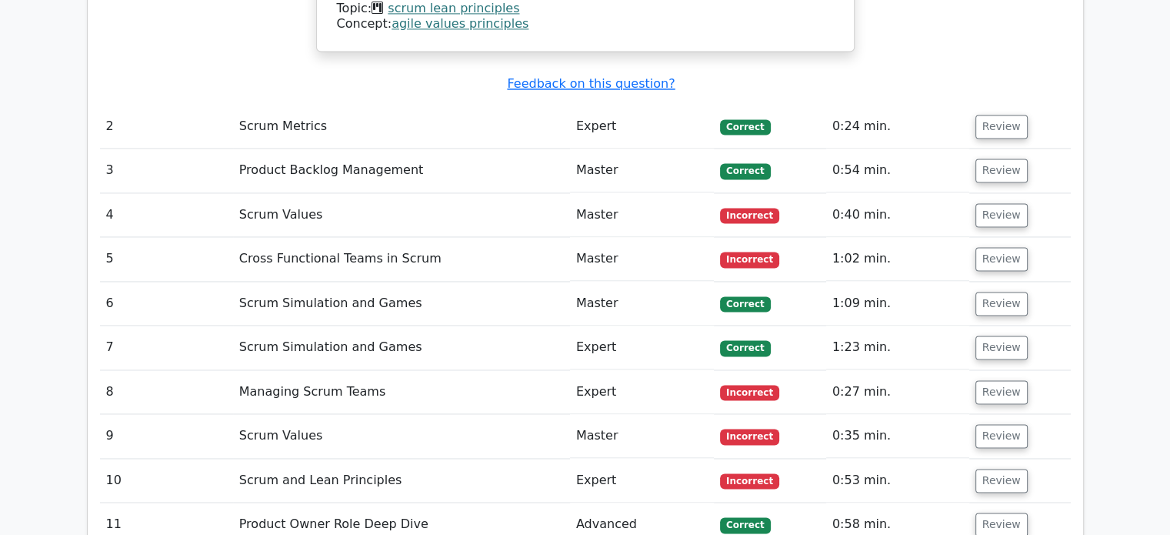
scroll to position [2308, 0]
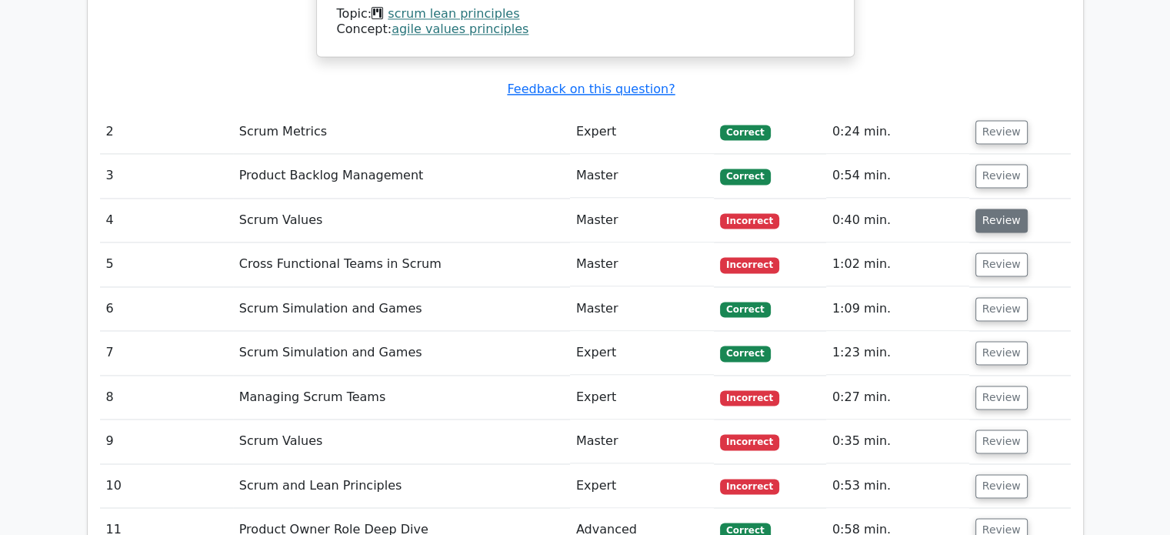
click at [993, 209] on button "Review" at bounding box center [1002, 221] width 52 height 24
